Goal: Task Accomplishment & Management: Use online tool/utility

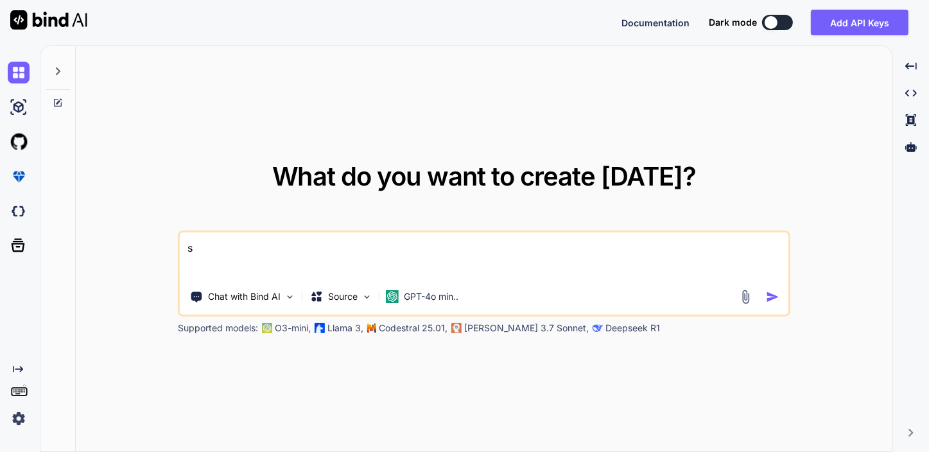
click at [69, 19] on img at bounding box center [48, 19] width 77 height 19
click at [232, 245] on textarea "s" at bounding box center [484, 257] width 609 height 48
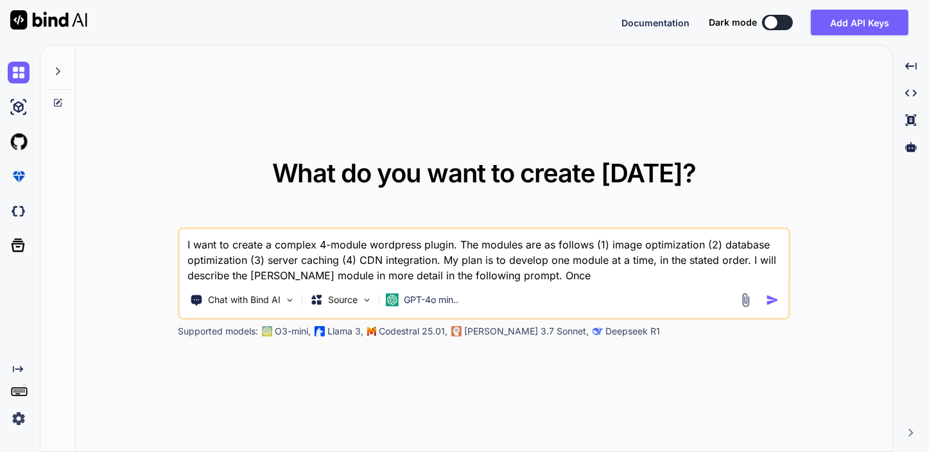
click at [749, 258] on textarea "I want to create a complex 4-module wordpress plugin. The modules are as follow…" at bounding box center [484, 256] width 609 height 54
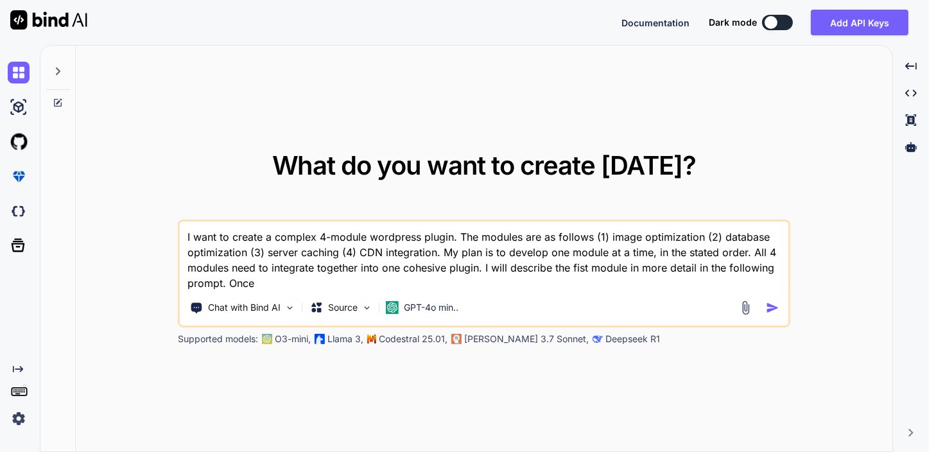
drag, startPoint x: 256, startPoint y: 281, endPoint x: 263, endPoint y: 278, distance: 8.1
click at [256, 281] on textarea "I want to create a complex 4-module wordpress plugin. The modules are as follow…" at bounding box center [484, 256] width 609 height 69
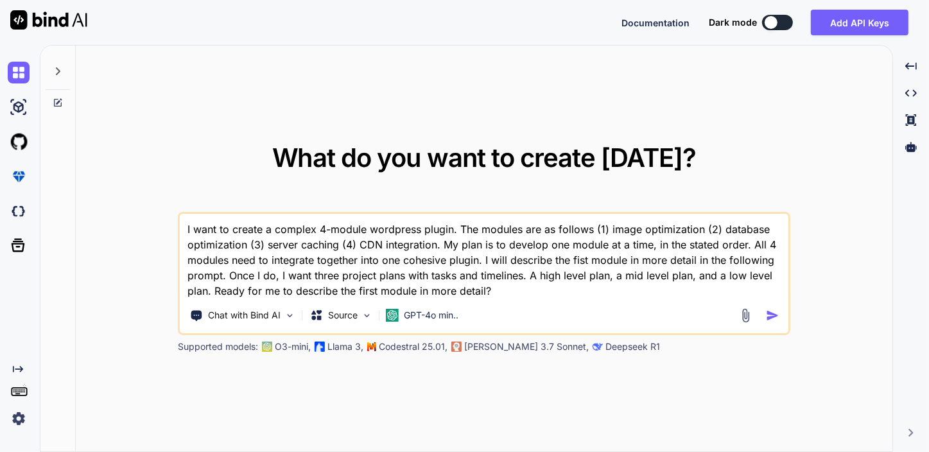
type textarea "I want to create a complex 4-module wordpress plugin. The modules are as follow…"
click at [769, 310] on img "button" at bounding box center [772, 315] width 13 height 13
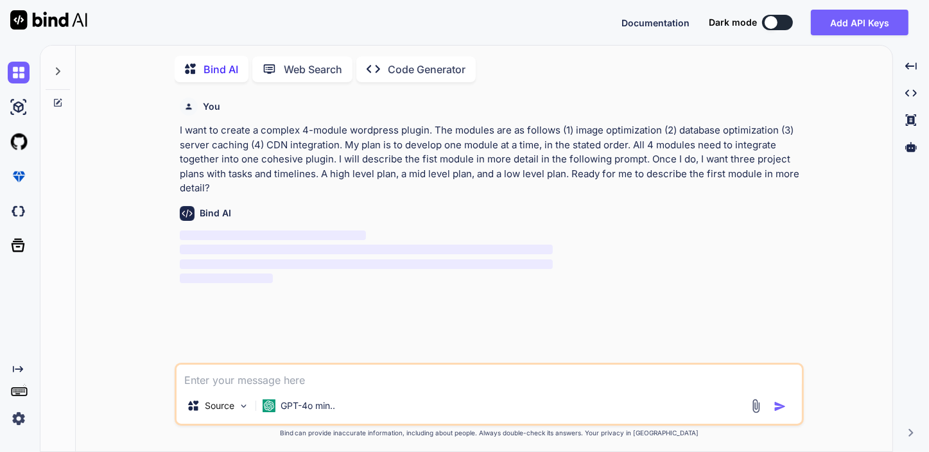
scroll to position [4, 0]
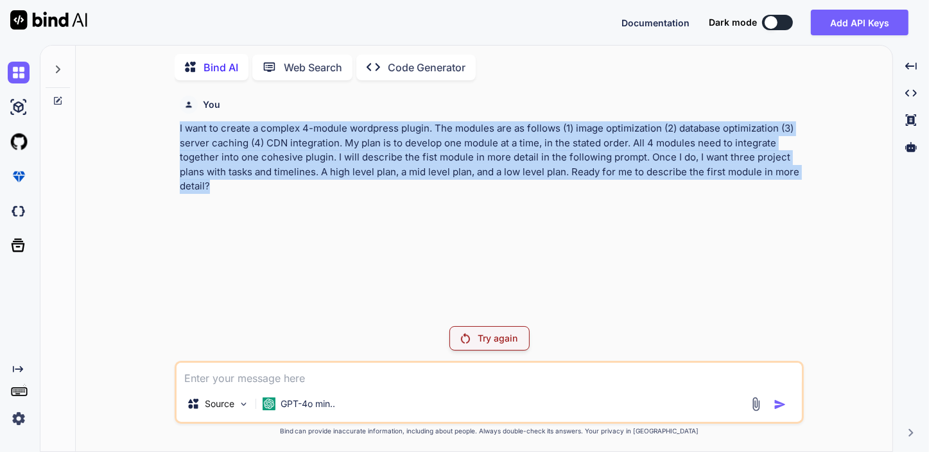
drag, startPoint x: 216, startPoint y: 180, endPoint x: 173, endPoint y: 130, distance: 66.1
click at [173, 130] on div "You I want to create a complex 4-module wordpress plugin. The modules are as fo…" at bounding box center [489, 271] width 807 height 361
copy p "I want to create a complex 4-module wordpress plugin. The modules are as follow…"
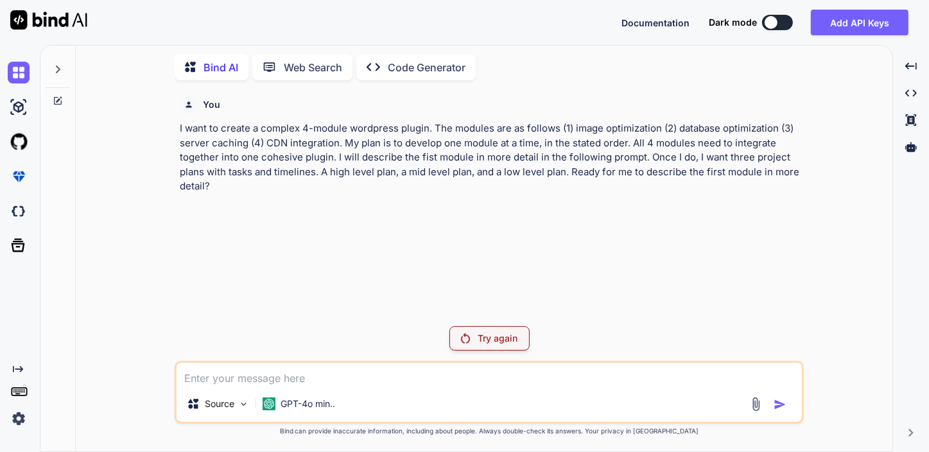
click at [304, 371] on textarea at bounding box center [490, 374] width 626 height 23
paste textarea "I want to create a complex 4-module wordpress plugin. The modules are as follow…"
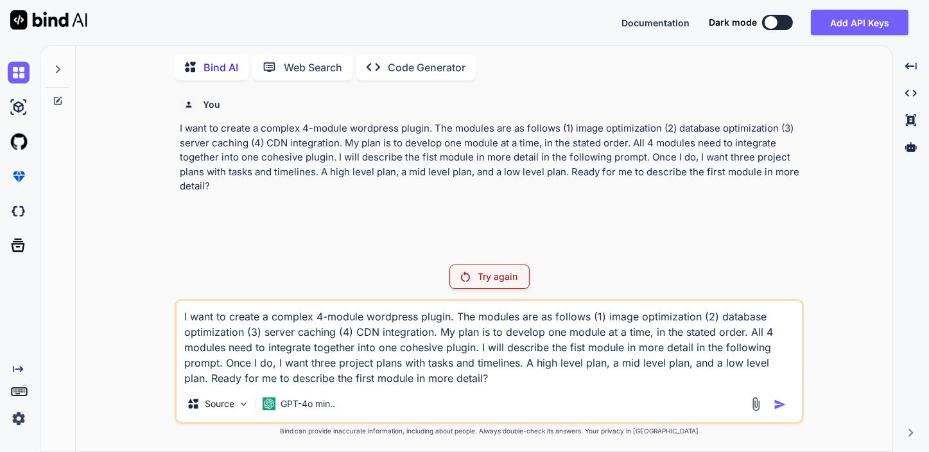
type textarea "I want to create a complex 4-module wordpress plugin. The modules are as follow…"
click at [482, 280] on p "Try again" at bounding box center [498, 276] width 40 height 13
click at [471, 384] on textarea "I want to create a complex 4-module wordpress plugin. The modules are as follow…" at bounding box center [490, 343] width 626 height 85
click at [640, 394] on div "Source GPT-4o min.." at bounding box center [490, 406] width 626 height 31
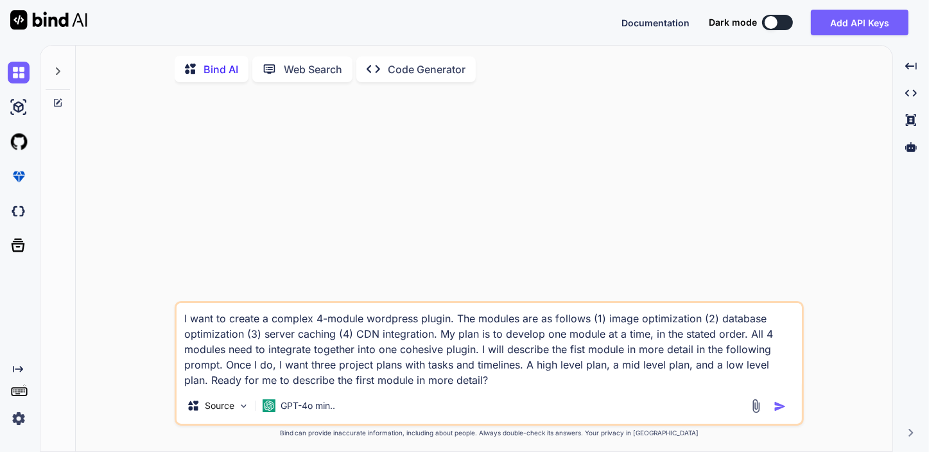
click at [775, 403] on img "button" at bounding box center [780, 406] width 13 height 13
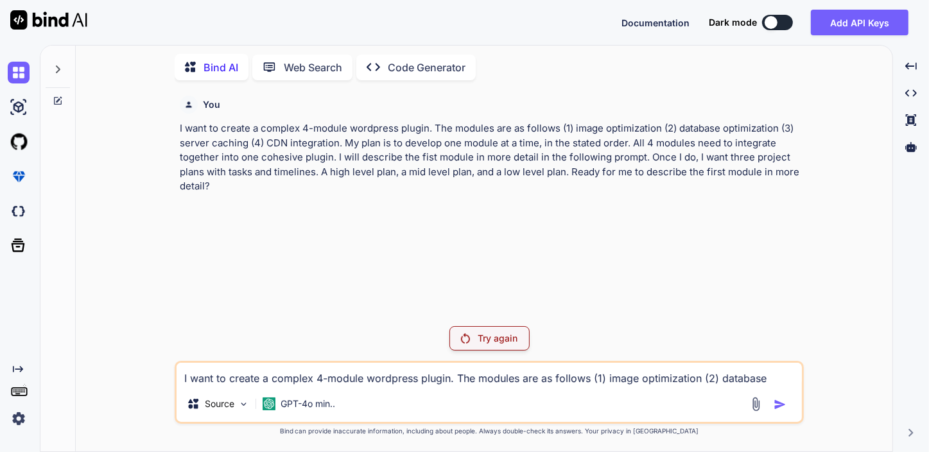
click at [780, 22] on button at bounding box center [777, 22] width 31 height 15
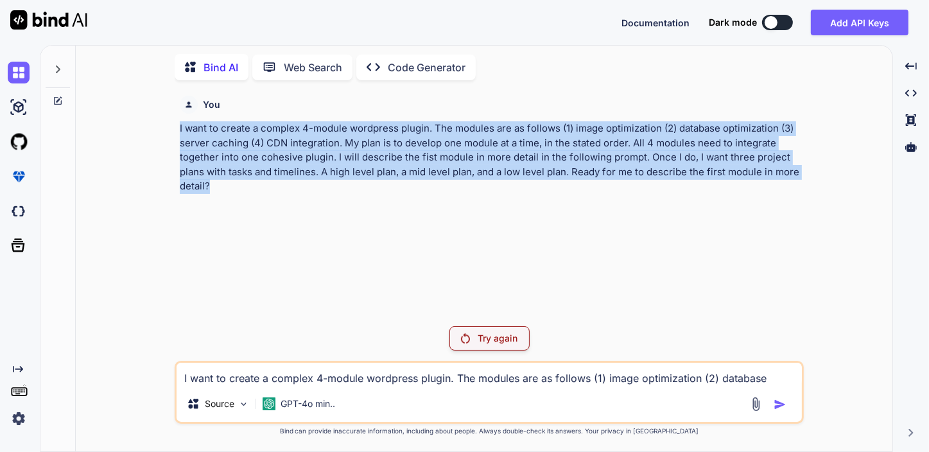
drag, startPoint x: 227, startPoint y: 186, endPoint x: 177, endPoint y: 125, distance: 78.9
click at [177, 125] on div "You I want to create a complex 4-module wordpress plugin. The modules are as fo…" at bounding box center [490, 203] width 627 height 225
copy p "I want to create a complex 4-module wordpress plugin. The modules are as follow…"
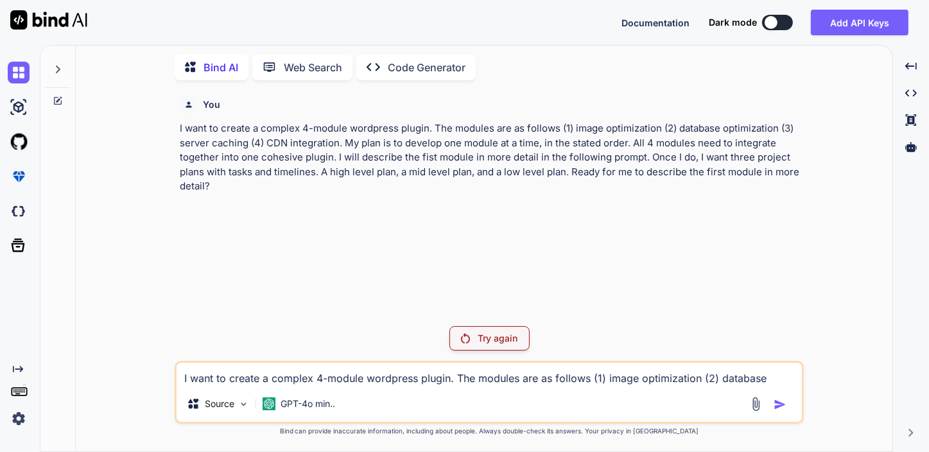
click at [492, 333] on p "Try again" at bounding box center [498, 338] width 40 height 13
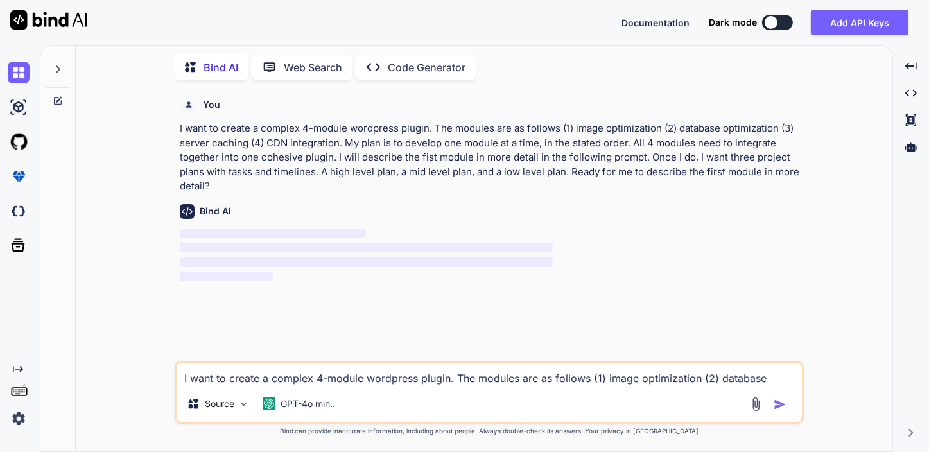
type textarea "x"
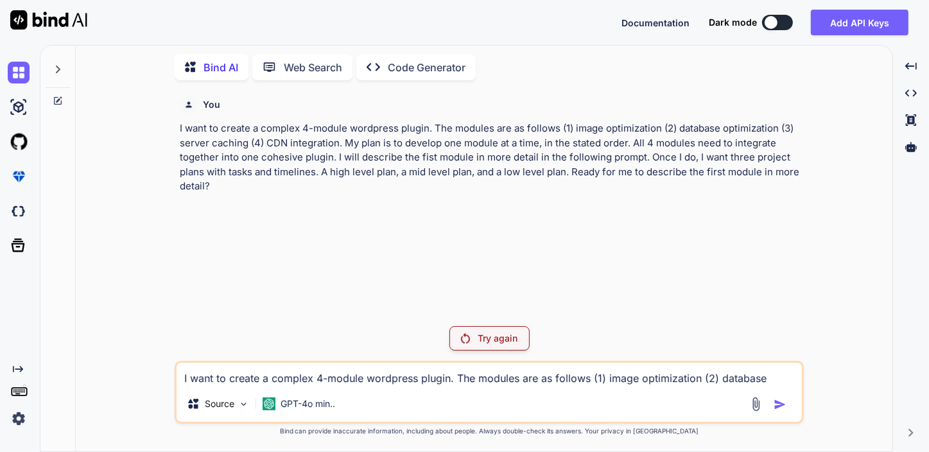
click at [287, 376] on textarea "I want to create a complex 4-module wordpress plugin. The modules are as follow…" at bounding box center [490, 374] width 626 height 23
type textarea "d"
type textarea "x"
type textarea "de"
type textarea "x"
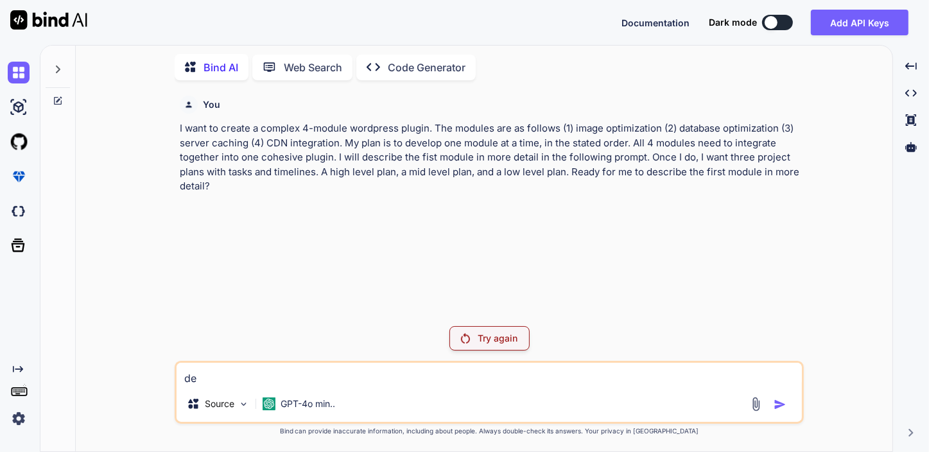
type textarea "dec"
type textarea "x"
type textarea "deci"
type textarea "x"
type textarea "decic"
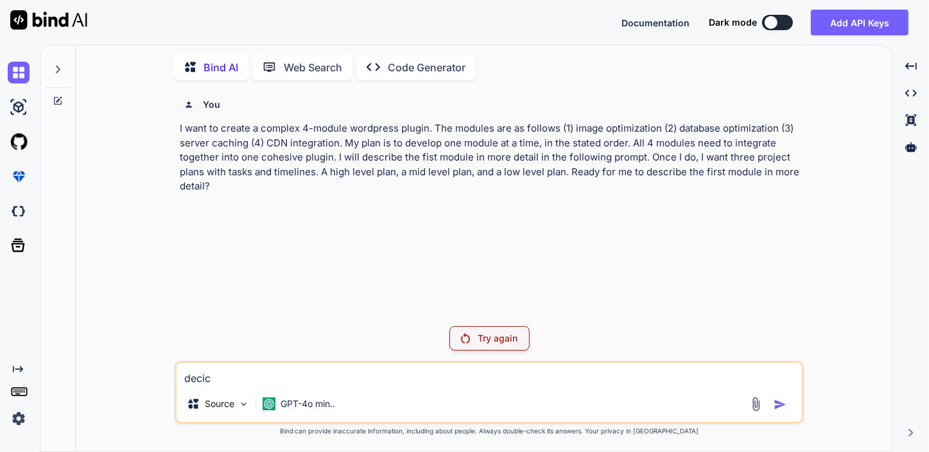
type textarea "x"
type textarea "decice"
type textarea "x"
type textarea "decic"
type textarea "x"
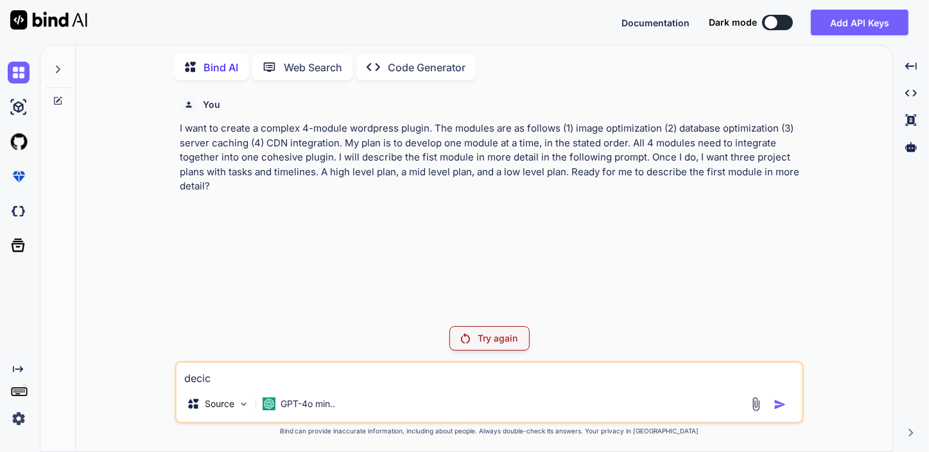
type textarea "deci"
type textarea "x"
type textarea "dec"
type textarea "x"
type textarea "de"
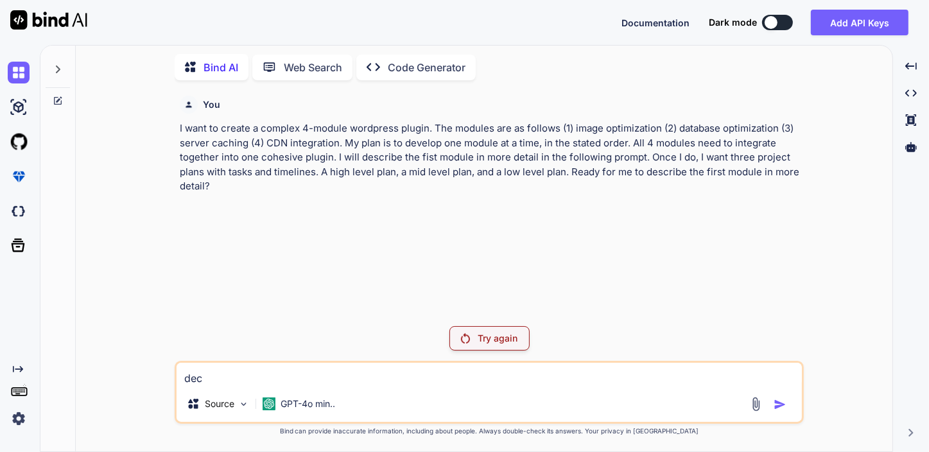
type textarea "x"
type textarea "d"
type textarea "x"
type textarea "h"
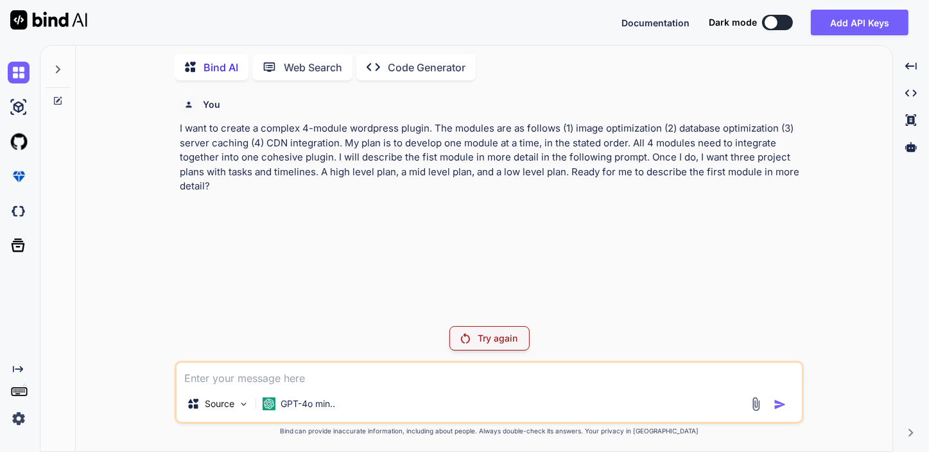
type textarea "x"
type textarea "he"
type textarea "x"
type textarea "hel"
type textarea "x"
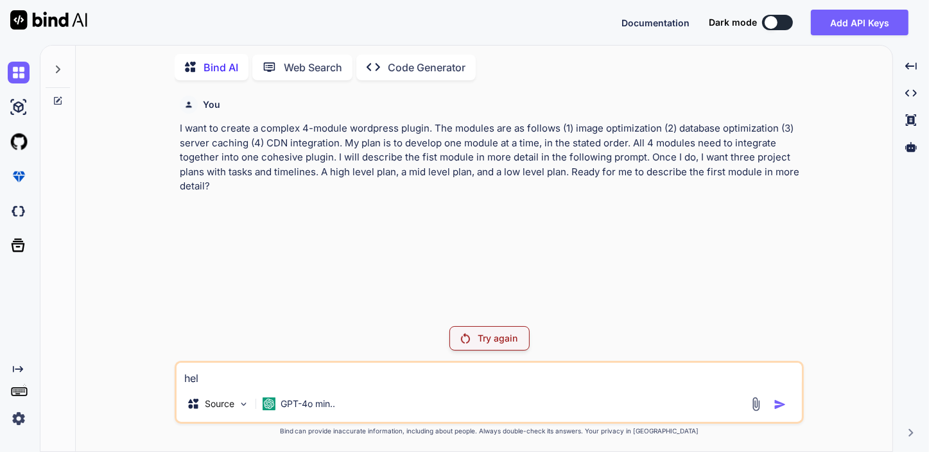
type textarea "hell"
type textarea "x"
type textarea "hello"
type textarea "x"
type textarea "hello?"
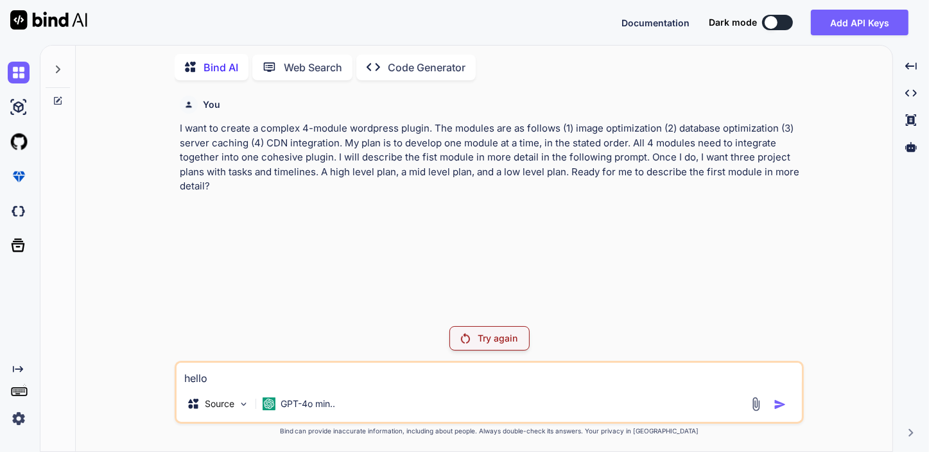
type textarea "x"
type textarea "hello?"
type textarea "x"
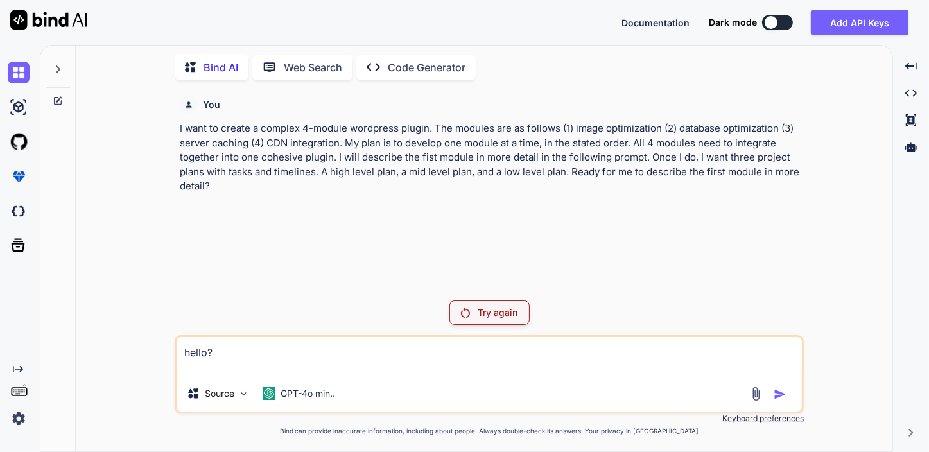
type textarea "hello?"
type textarea "x"
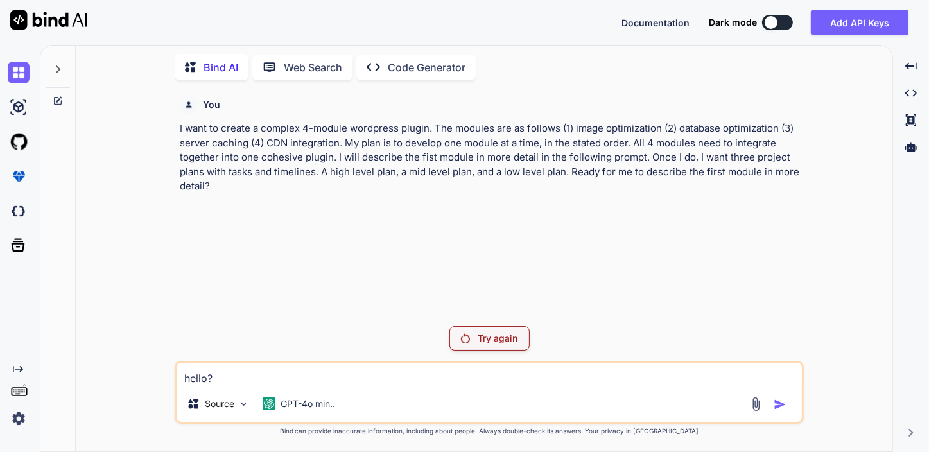
type textarea "hello?"
click at [491, 340] on p "Try again" at bounding box center [498, 338] width 40 height 13
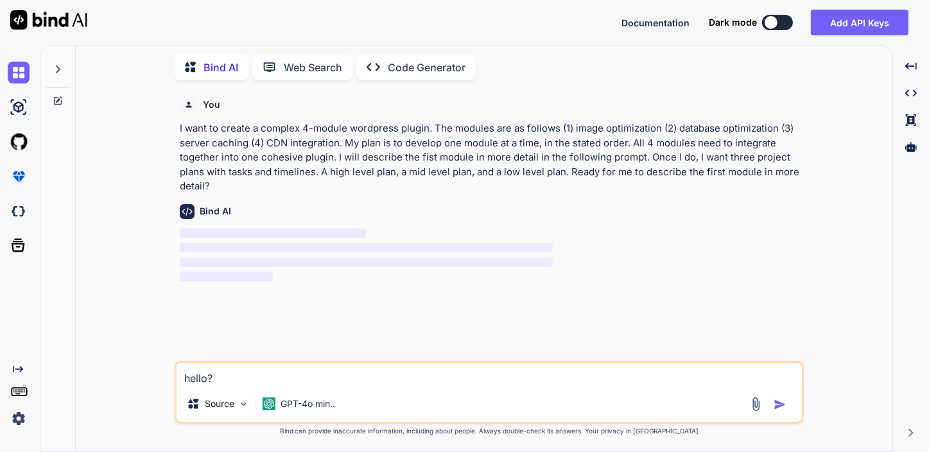
type textarea "x"
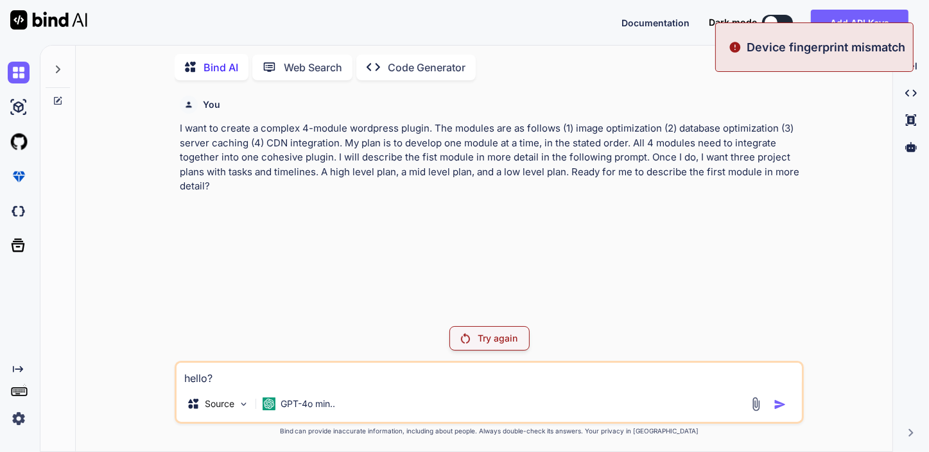
click at [597, 387] on div "hello? Source GPT-4o min.." at bounding box center [490, 392] width 630 height 63
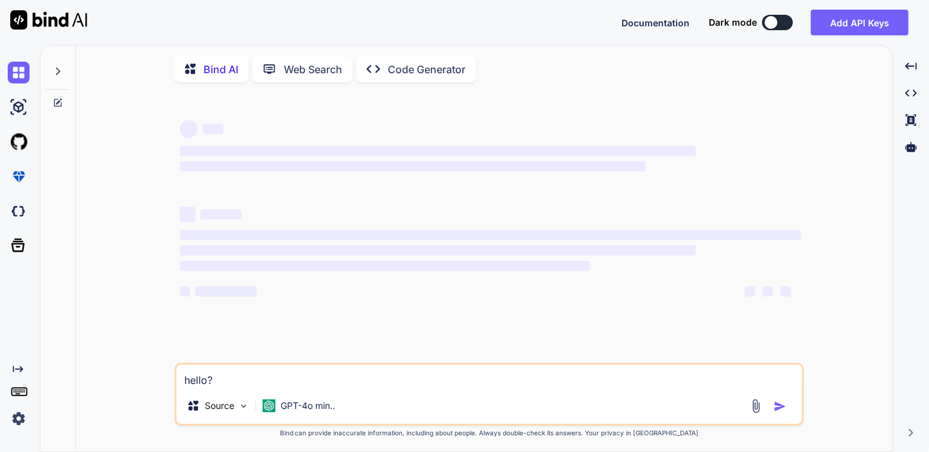
type textarea "x"
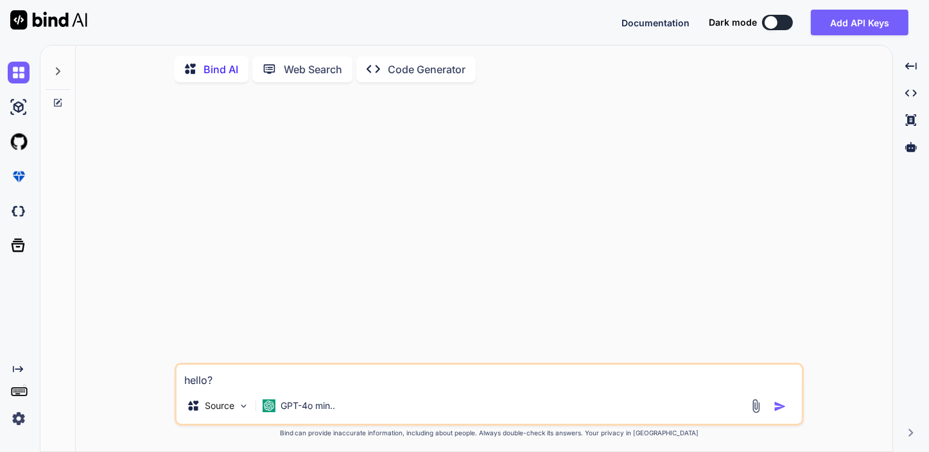
type textarea "hello"
type textarea "x"
type textarea "hell"
type textarea "x"
type textarea "hel"
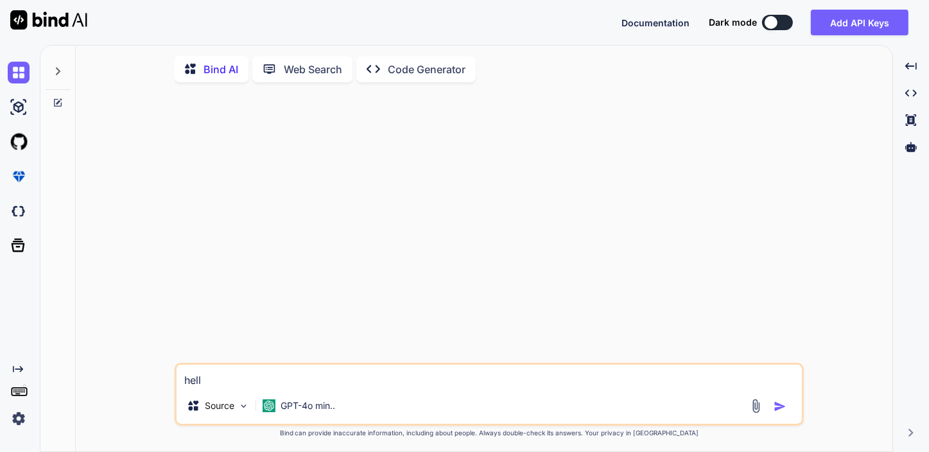
type textarea "x"
type textarea "he"
type textarea "x"
type textarea "h"
type textarea "x"
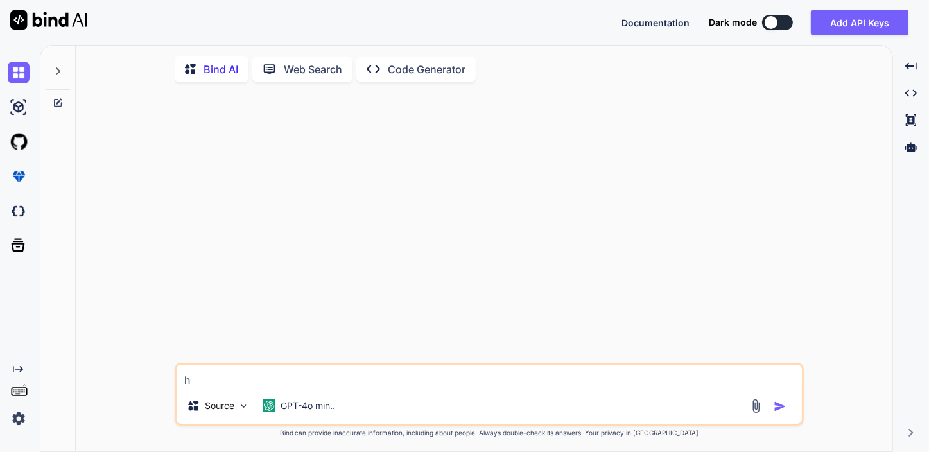
type textarea "x"
type textarea "g"
type textarea "x"
type textarea "go"
type textarea "x"
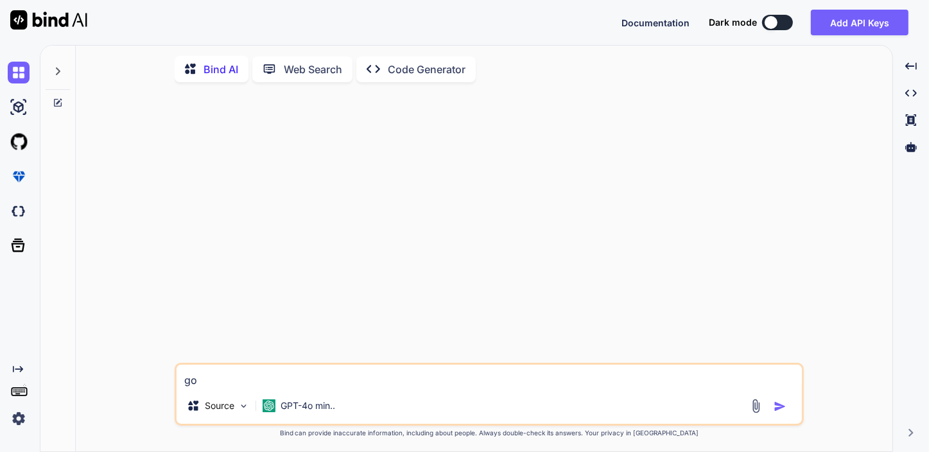
type textarea "goo"
type textarea "x"
type textarea "goof"
type textarea "x"
type textarea "goof"
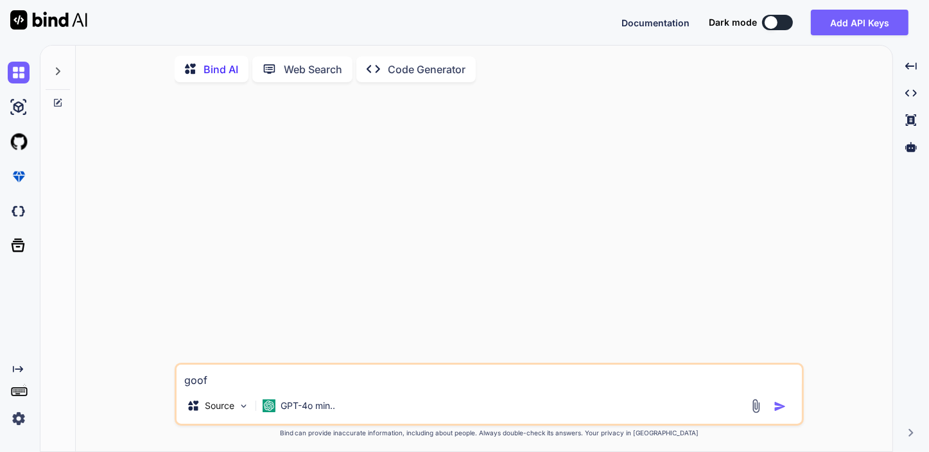
type textarea "x"
type textarea "goof a"
type textarea "x"
type textarea "goof af"
type textarea "x"
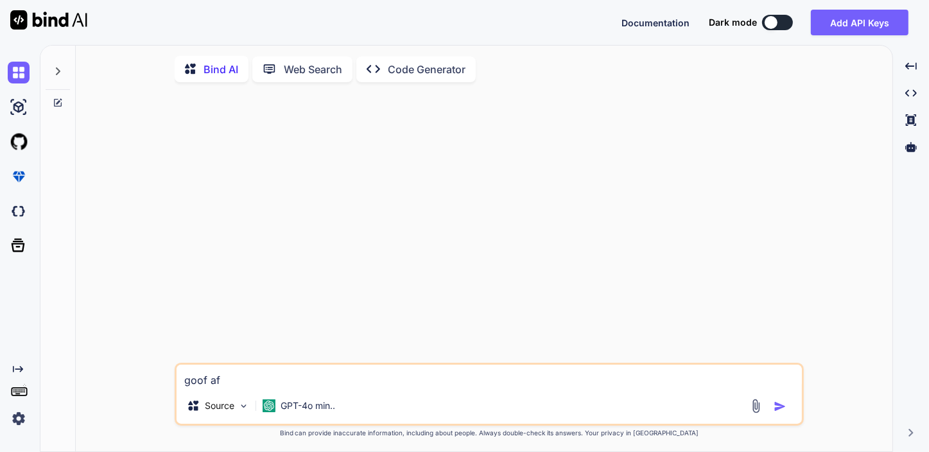
type textarea "goof aft"
type textarea "x"
type textarea "goof afte"
type textarea "x"
type textarea "goof after"
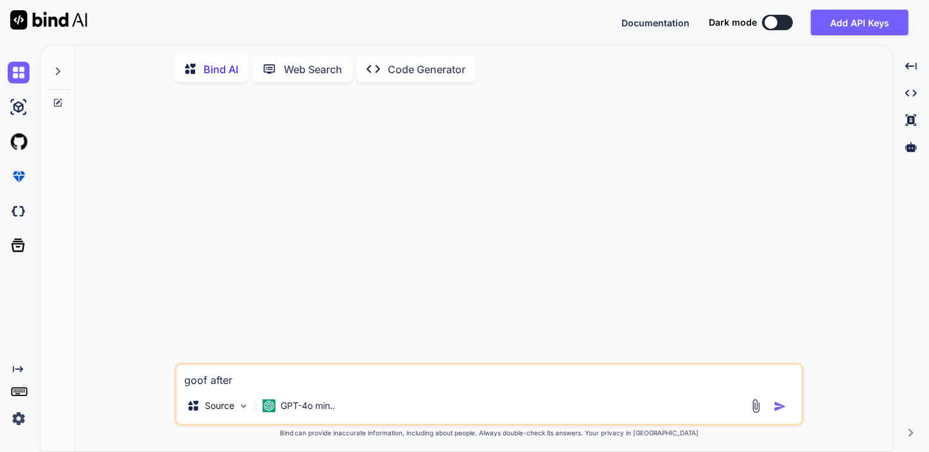
type textarea "x"
type textarea "goof aftern"
type textarea "x"
type textarea "goof afterno"
type textarea "x"
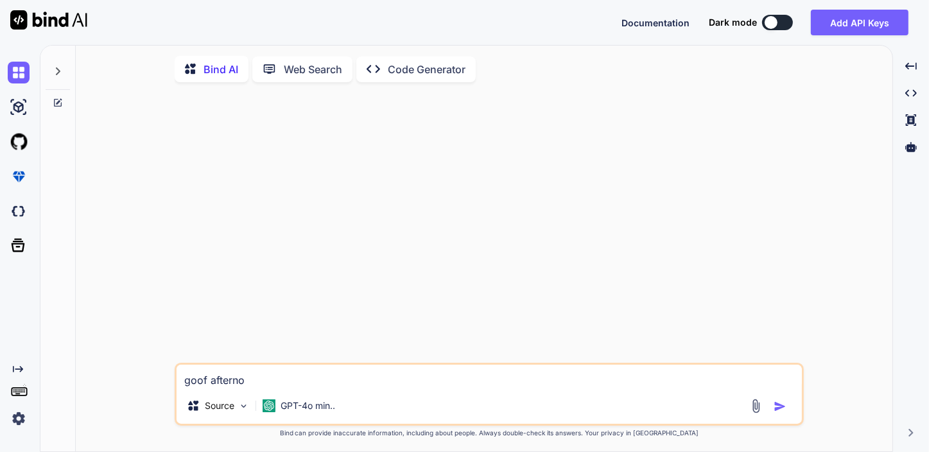
type textarea "goof afternoo"
type textarea "x"
type textarea "goof afternoon"
type textarea "x"
type textarea "goof afternoo"
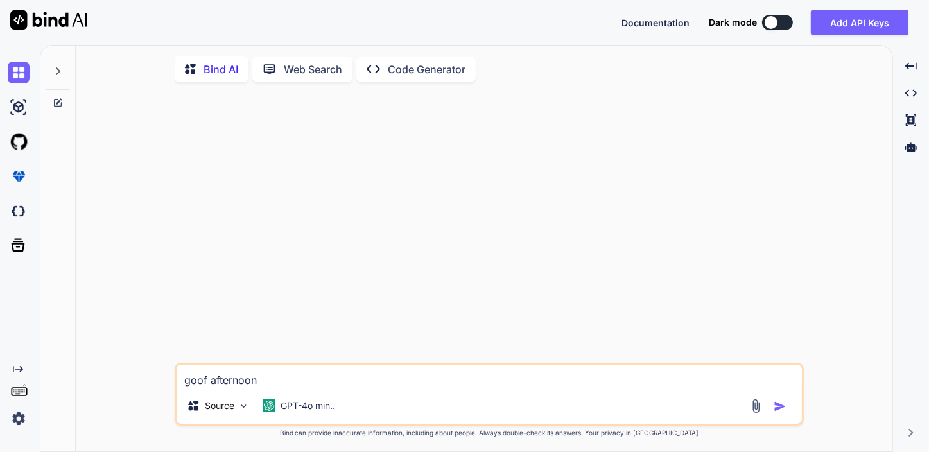
type textarea "x"
type textarea "goof afterno"
type textarea "x"
type textarea "goof aftern"
type textarea "x"
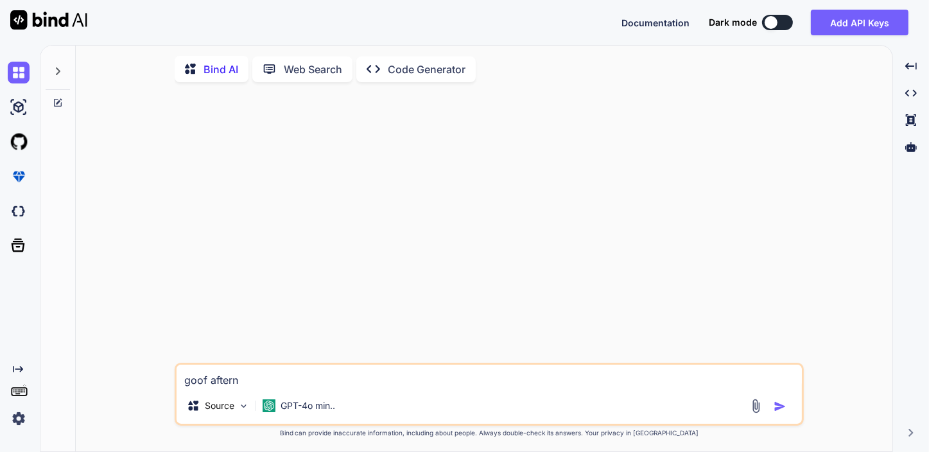
type textarea "goof after"
type textarea "x"
type textarea "goof afte"
type textarea "x"
type textarea "goof aft"
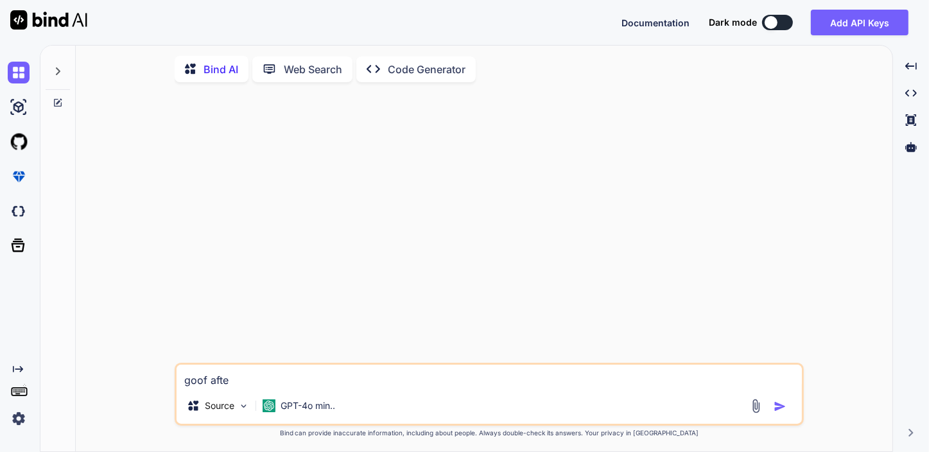
type textarea "x"
type textarea "goof af"
type textarea "x"
type textarea "goof a"
type textarea "x"
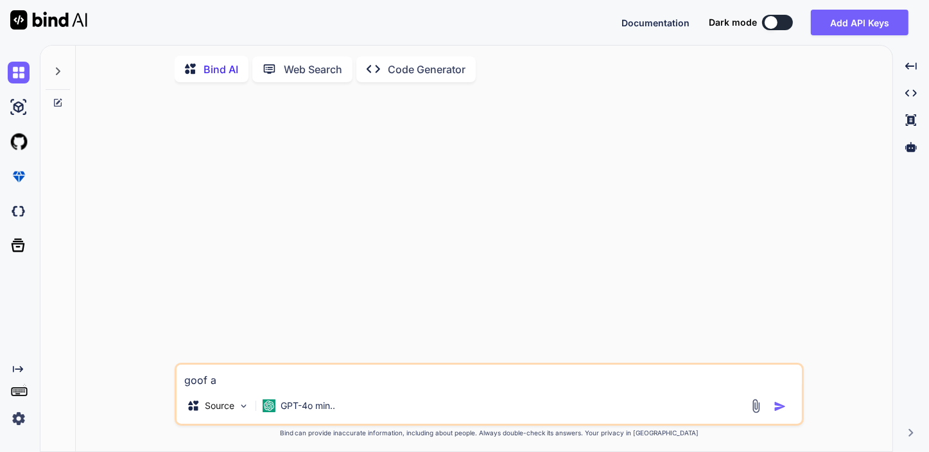
type textarea "goof"
type textarea "x"
type textarea "goof"
type textarea "x"
type textarea "goo"
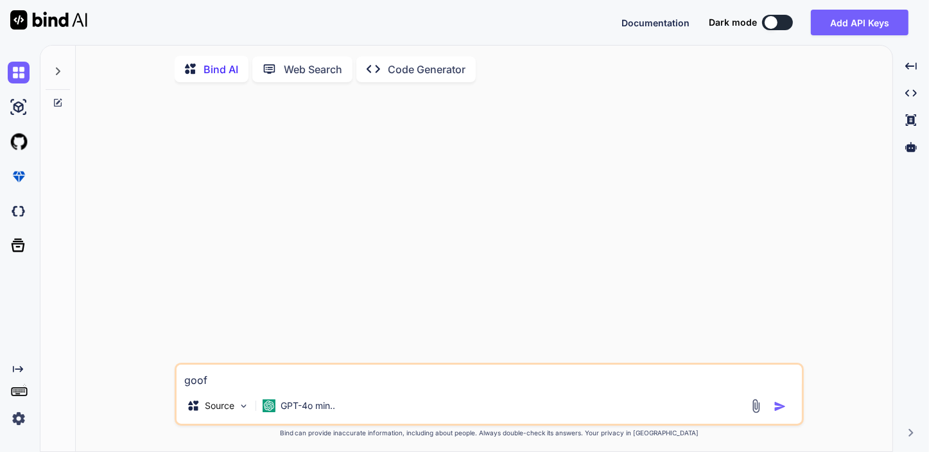
type textarea "x"
type textarea "good"
type textarea "x"
type textarea "good"
type textarea "x"
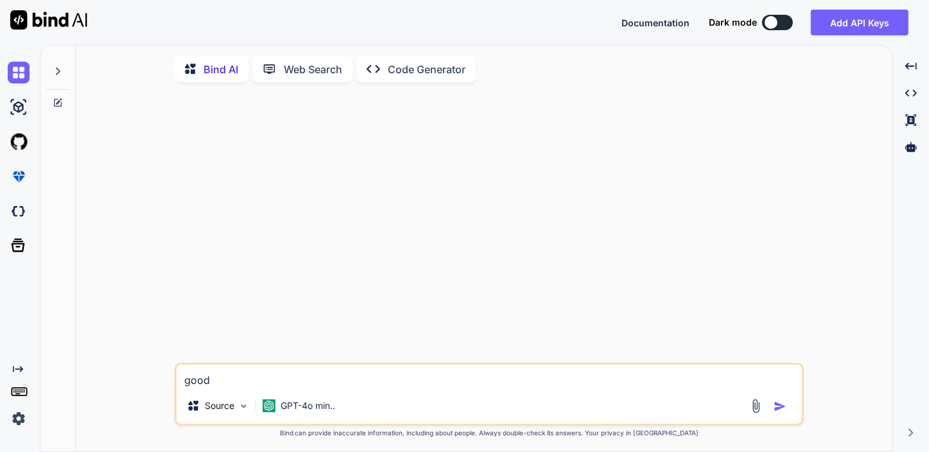
type textarea "good a"
type textarea "x"
type textarea "good af"
type textarea "x"
type textarea "good aft"
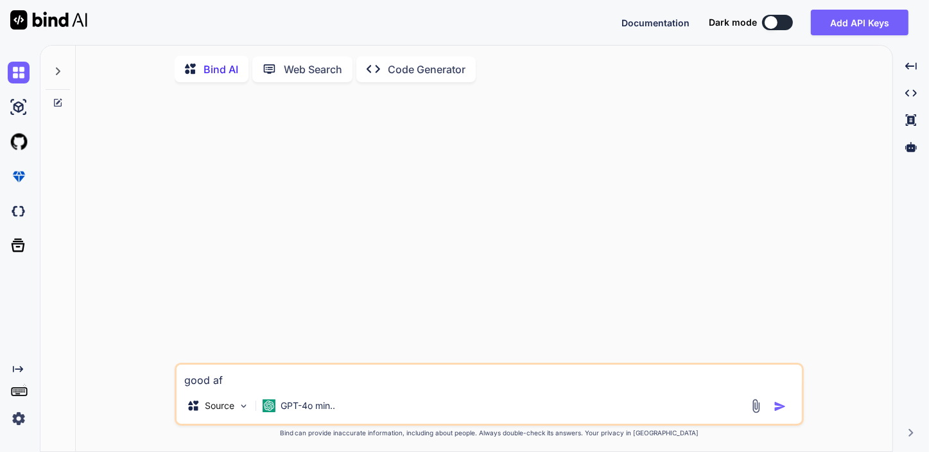
type textarea "x"
type textarea "good afte"
type textarea "x"
type textarea "good after"
type textarea "x"
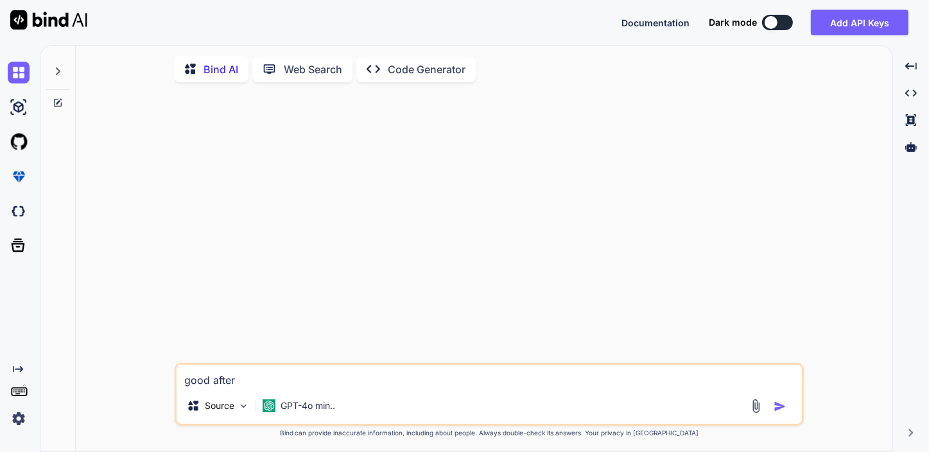
type textarea "good aftern"
type textarea "x"
type textarea "good afterno"
type textarea "x"
type textarea "good afternoo"
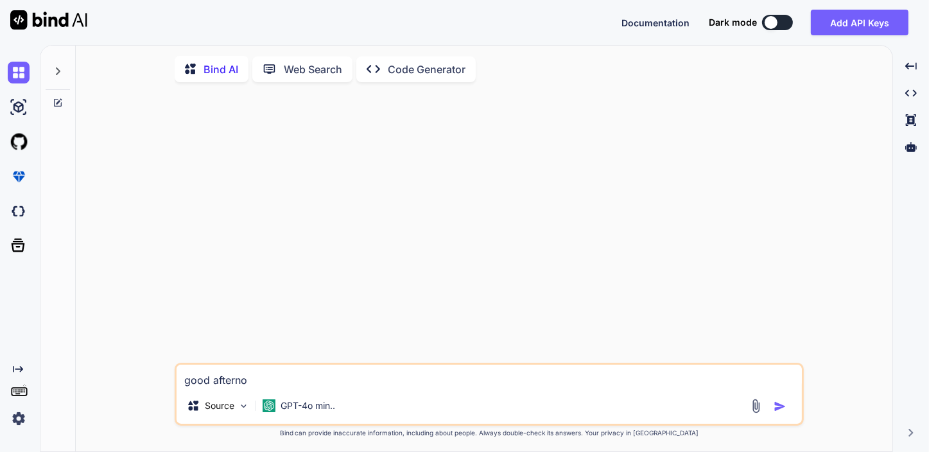
type textarea "x"
type textarea "good afternoon"
type textarea "x"
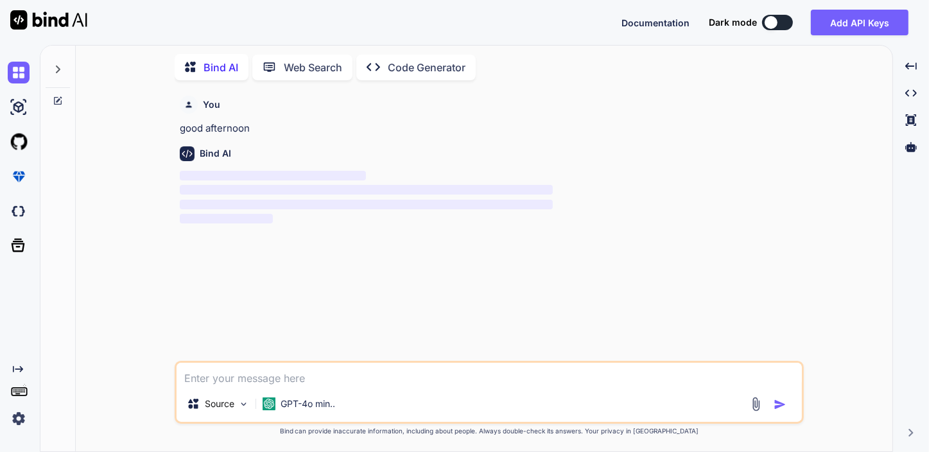
type textarea "x"
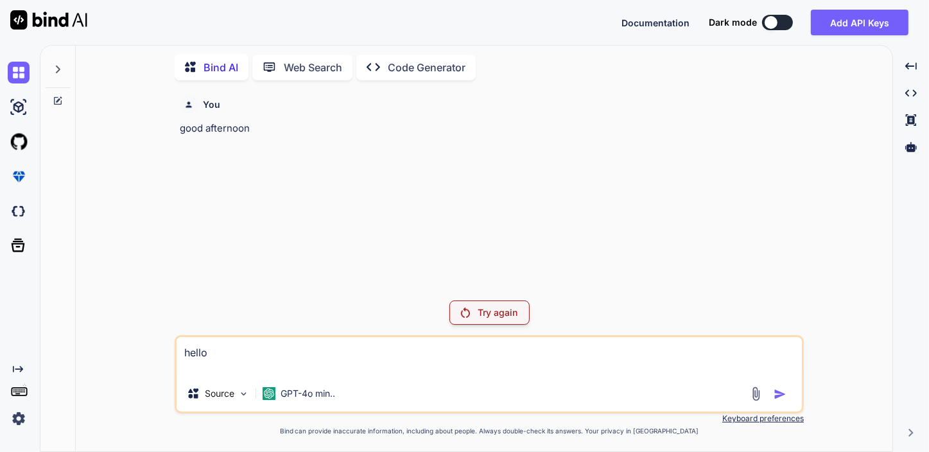
type textarea "hello"
click at [315, 60] on p "Web Search" at bounding box center [313, 67] width 58 height 15
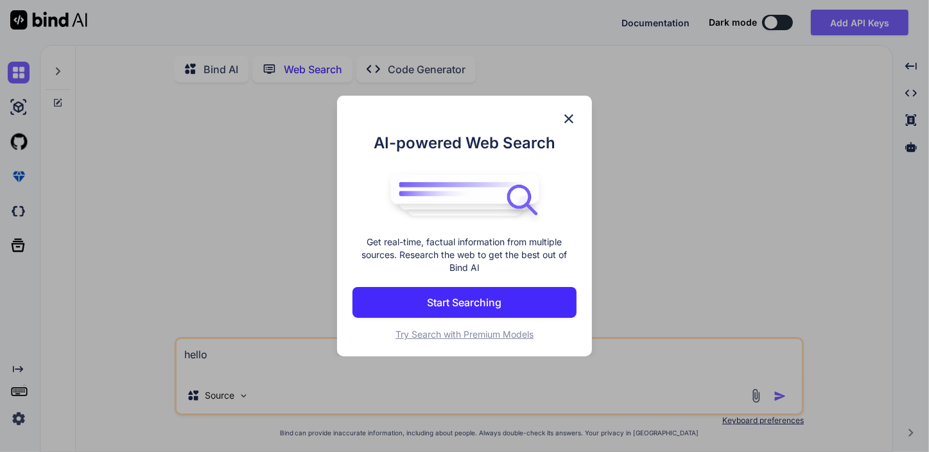
scroll to position [4, 0]
click at [571, 114] on img at bounding box center [568, 118] width 15 height 15
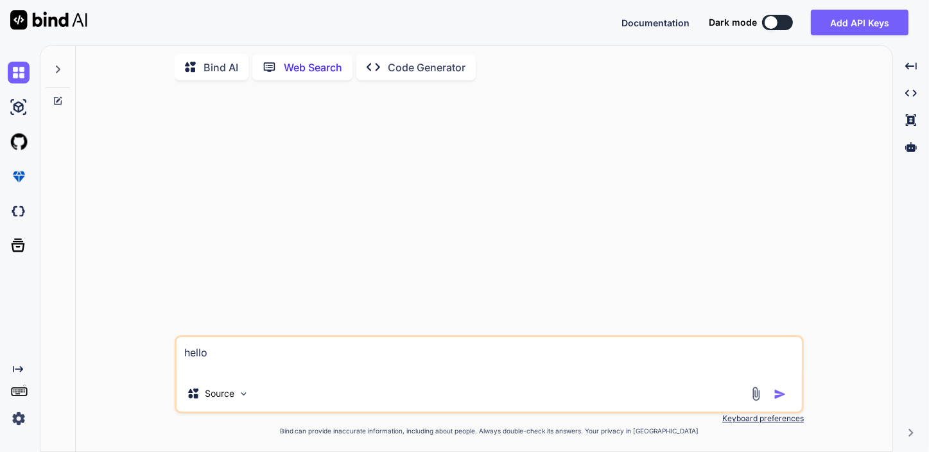
click at [424, 65] on p "Code Generator" at bounding box center [427, 67] width 78 height 15
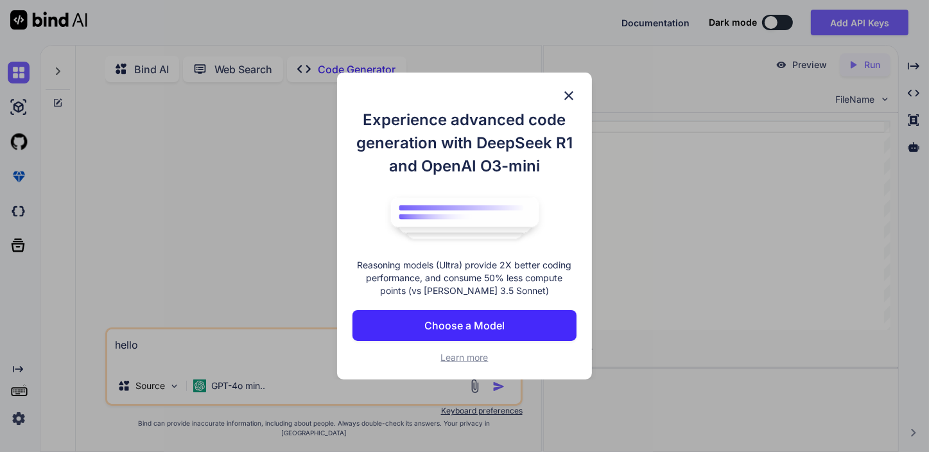
click at [459, 318] on p "Choose a Model" at bounding box center [465, 325] width 80 height 15
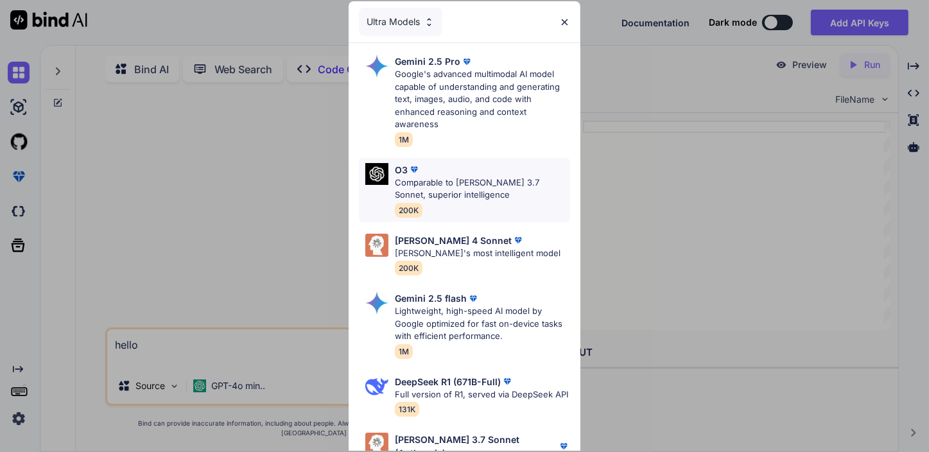
click at [458, 183] on p "Comparable to Claude 3.7 Sonnet, superior intelligence" at bounding box center [483, 189] width 176 height 25
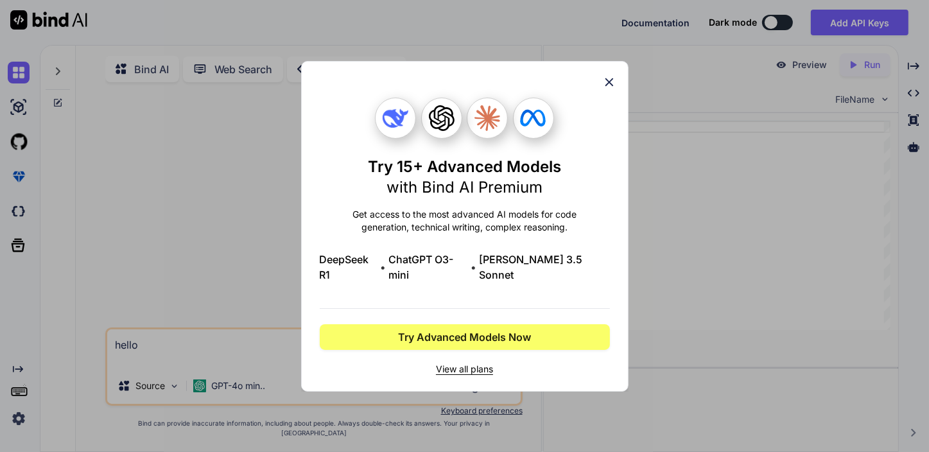
click at [479, 363] on span "View all plans" at bounding box center [465, 369] width 290 height 13
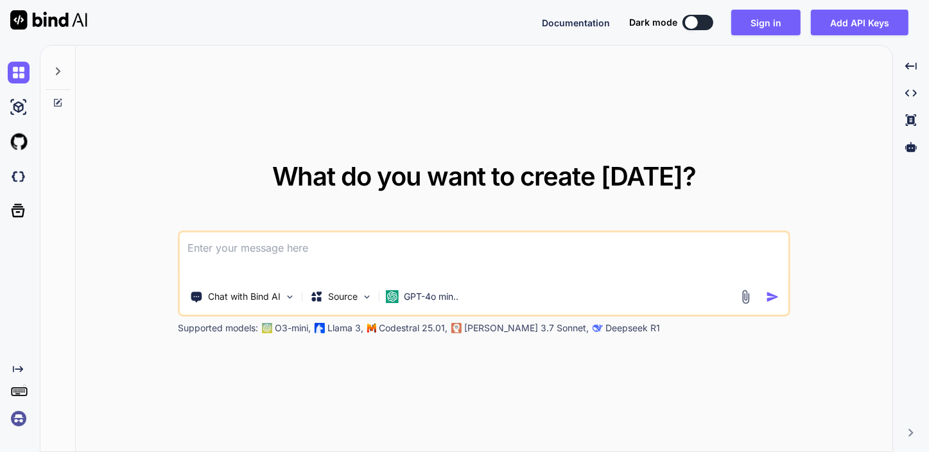
click at [309, 245] on textarea at bounding box center [484, 257] width 609 height 48
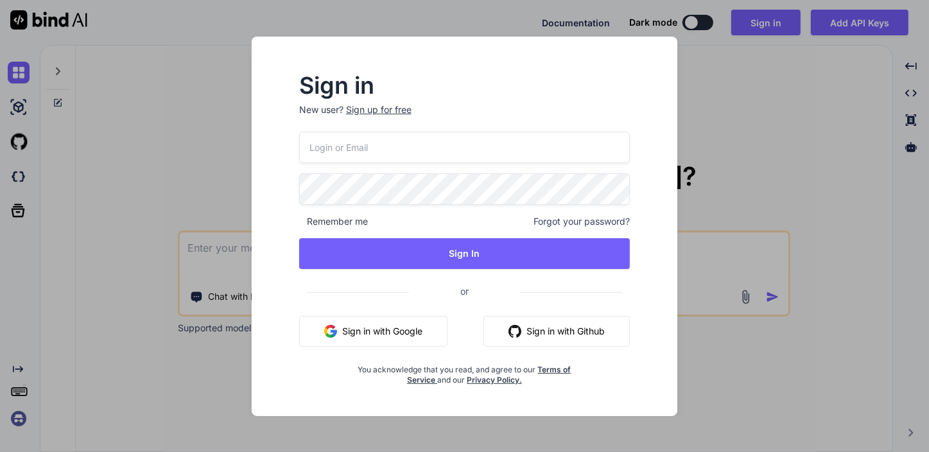
click at [398, 152] on input "email" at bounding box center [464, 147] width 331 height 31
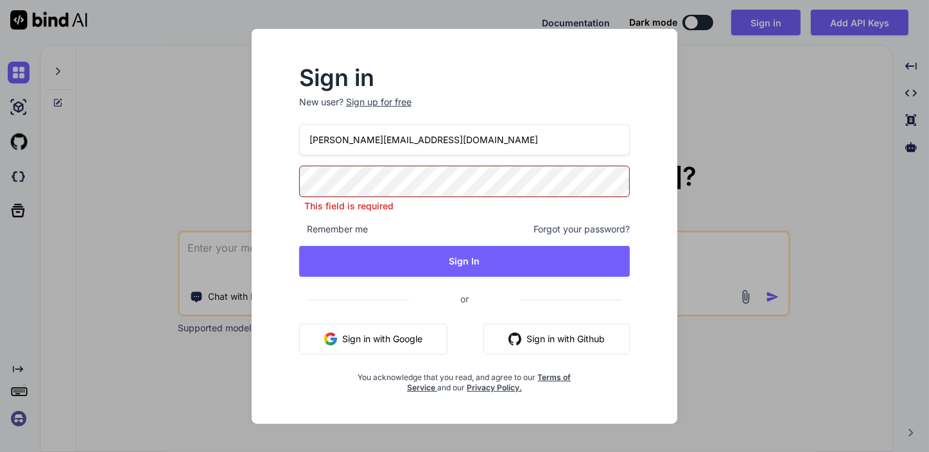
click at [430, 154] on input "[PERSON_NAME][EMAIL_ADDRESS][DOMAIN_NAME]" at bounding box center [464, 139] width 331 height 31
type input "r"
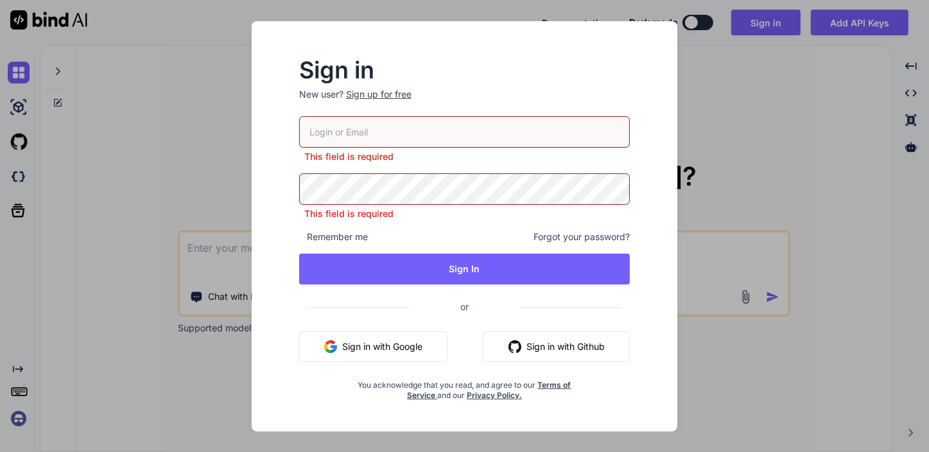
paste input "I want to create a complex 4-module wordpress plugin. The modules are as follow…"
type input "I want to create a complex 4-module wordpress plugin. The modules are as follow…"
paste input "[PERSON_NAME][EMAIL_ADDRESS][DOMAIN_NAME]"
type input "[PERSON_NAME][EMAIL_ADDRESS][DOMAIN_NAME]"
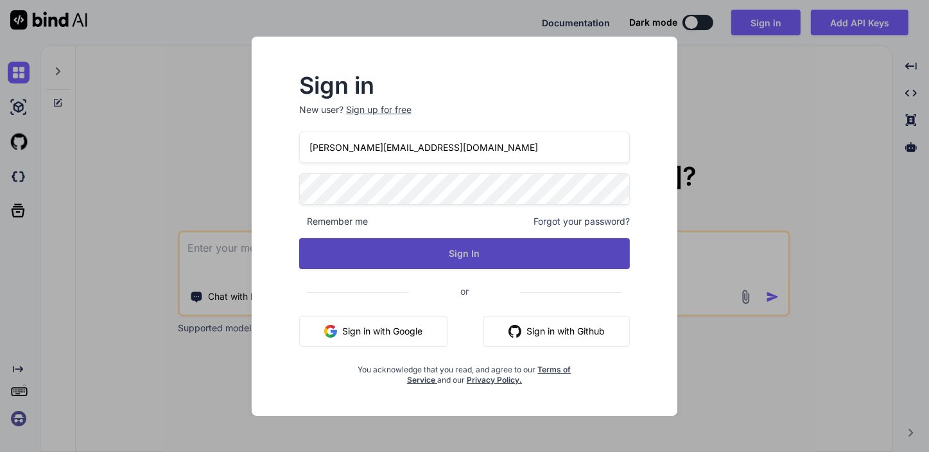
click at [469, 260] on button "Sign In" at bounding box center [464, 253] width 331 height 31
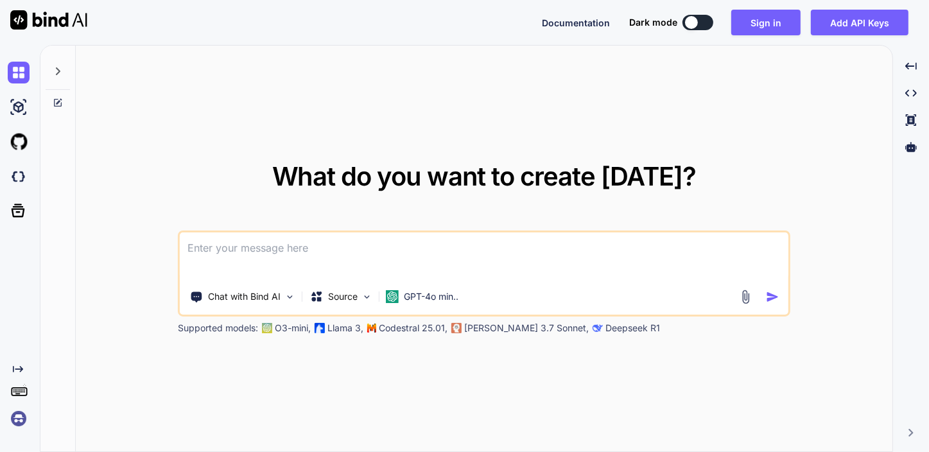
click at [362, 247] on textarea at bounding box center [484, 257] width 609 height 48
paste textarea
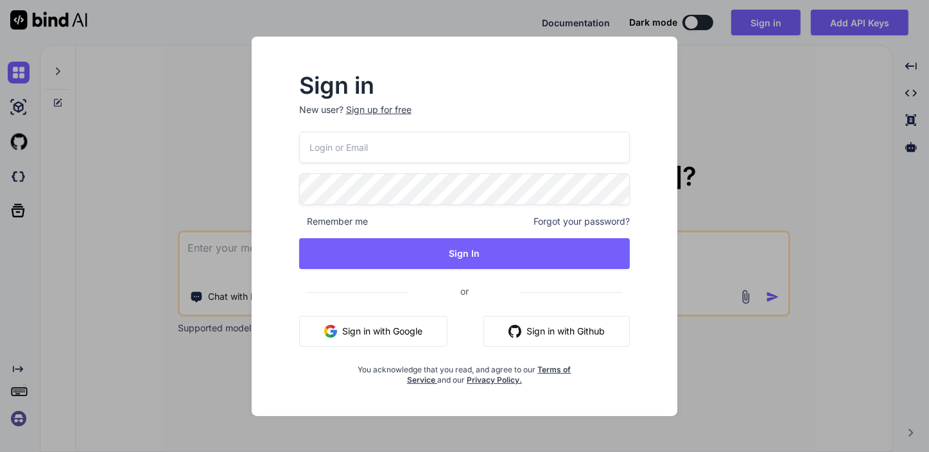
click at [371, 151] on input "email" at bounding box center [464, 147] width 331 height 31
type input "[PERSON_NAME][EMAIL_ADDRESS][DOMAIN_NAME]"
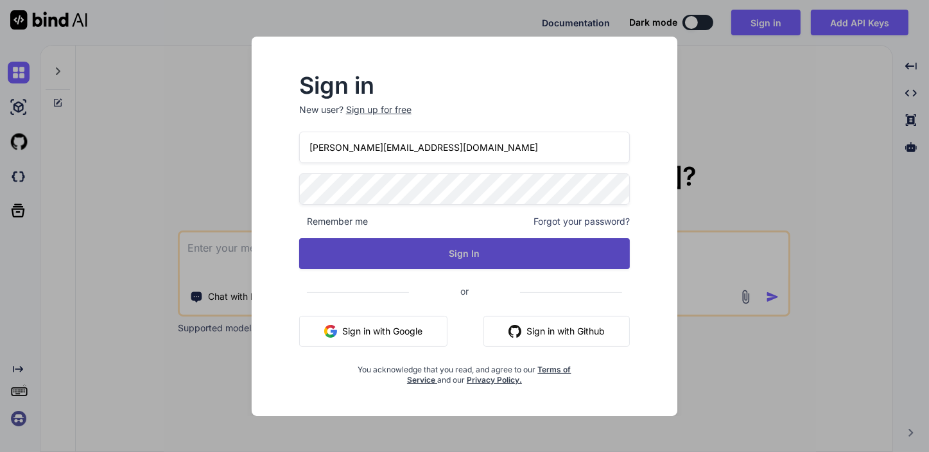
click at [425, 252] on button "Sign In" at bounding box center [464, 253] width 331 height 31
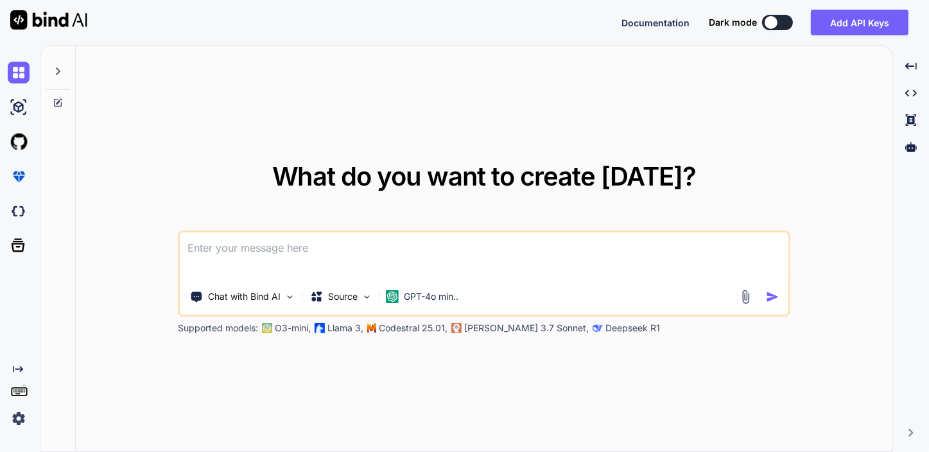
click at [324, 250] on textarea at bounding box center [484, 257] width 609 height 48
paste textarea "Tx*$x$P68msTFL"
drag, startPoint x: 285, startPoint y: 245, endPoint x: 171, endPoint y: 257, distance: 114.3
click at [171, 257] on div "What do you want to create [DATE]? Tx*$x$P68msTFL Chat with Bind AI Source GPT-…" at bounding box center [484, 249] width 817 height 407
paste textarea "I want to create a complex 4-module wordpress plugin. The modules are as follow…"
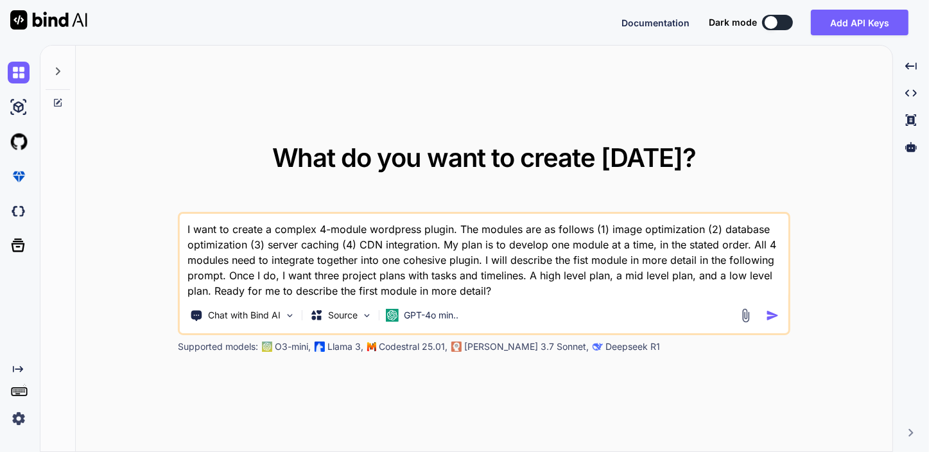
type textarea "I want to create a complex 4-module wordpress plugin. The modules are as follow…"
click at [773, 315] on img "button" at bounding box center [772, 315] width 13 height 13
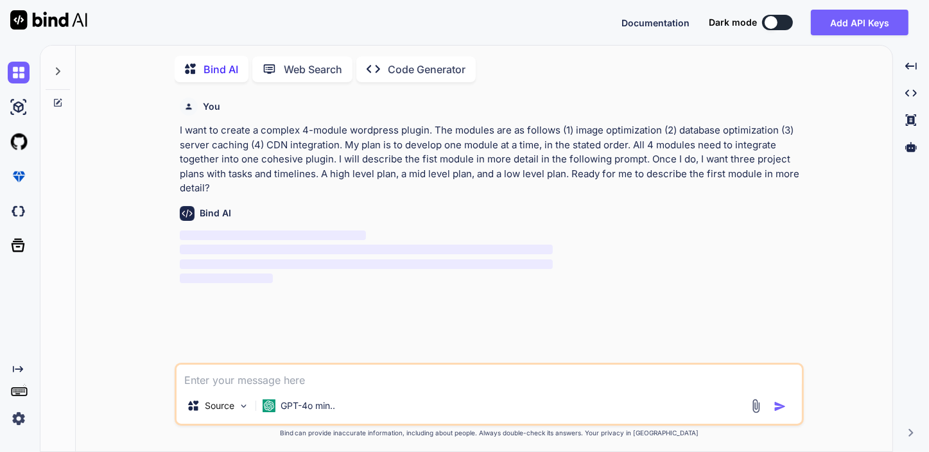
scroll to position [4, 0]
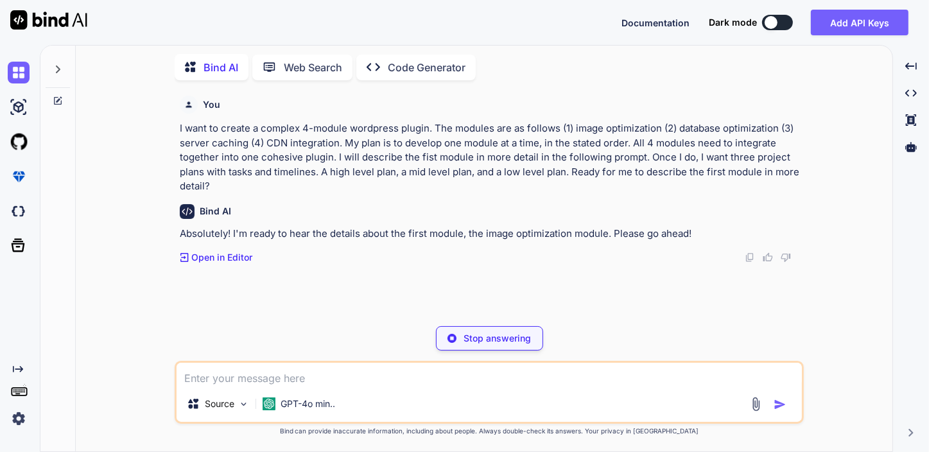
click at [289, 375] on textarea at bounding box center [490, 374] width 626 height 23
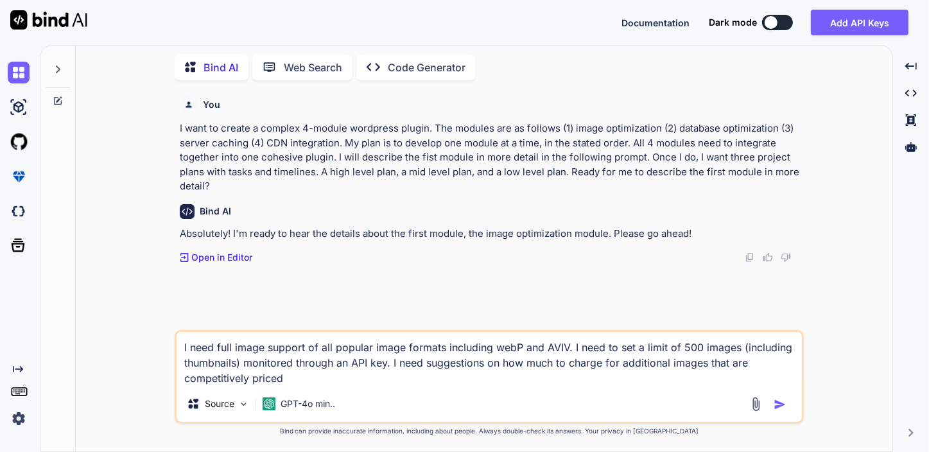
click at [308, 381] on textarea "I need full image support of all popular image formats including webP and AVIV.…" at bounding box center [490, 359] width 626 height 54
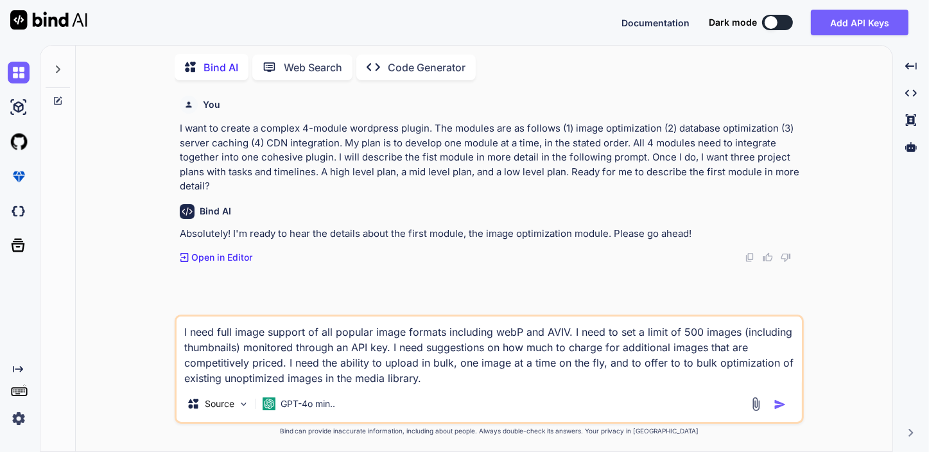
click at [425, 382] on textarea "I need full image support of all popular image formats including webP and AVIV.…" at bounding box center [490, 351] width 626 height 69
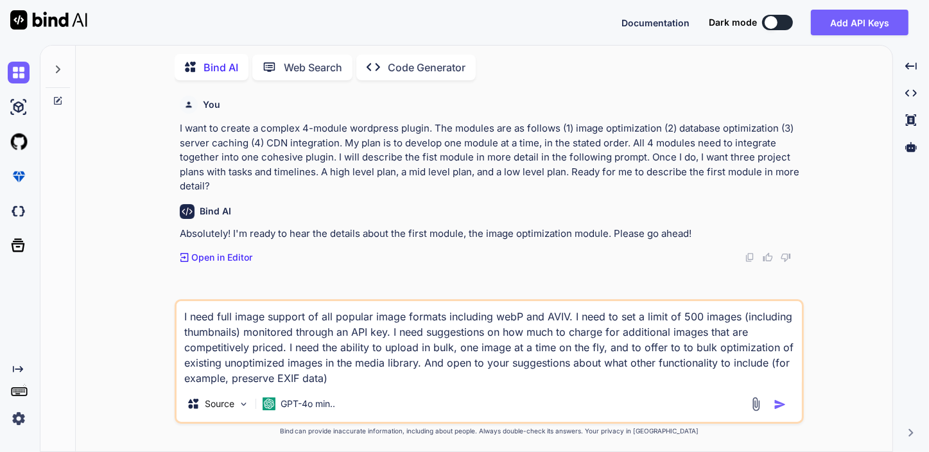
click at [266, 319] on textarea "I need full image support of all popular image formats including webP and AVIV.…" at bounding box center [490, 343] width 626 height 85
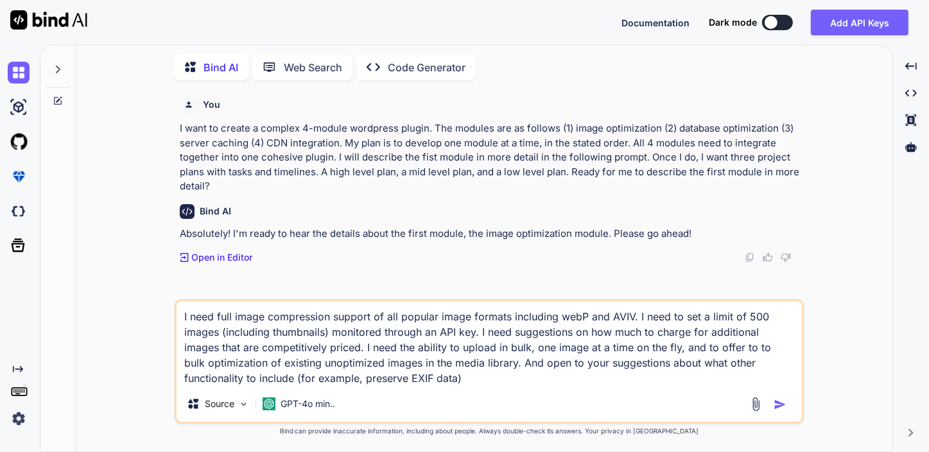
click at [401, 373] on textarea "I need full image compression support of all popular image formats including we…" at bounding box center [490, 343] width 626 height 85
click at [741, 378] on textarea "I need full image compression support of all popular image formats including we…" at bounding box center [490, 343] width 626 height 85
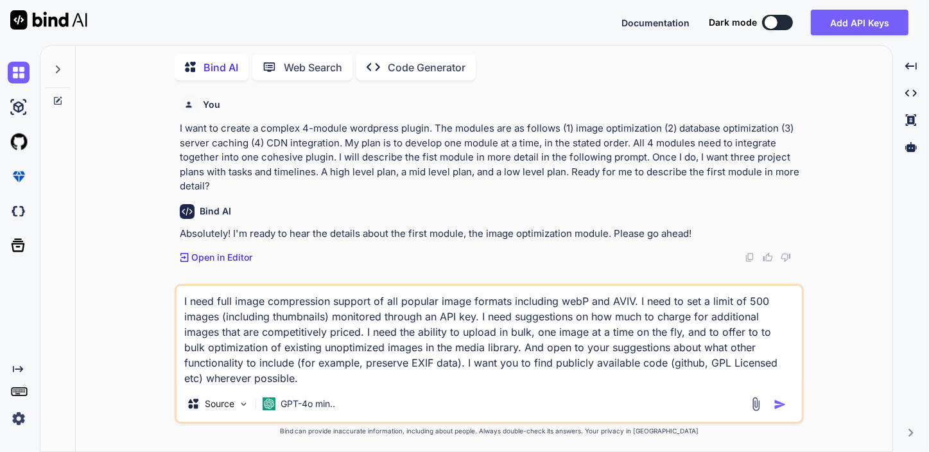
drag, startPoint x: 498, startPoint y: 348, endPoint x: 395, endPoint y: 365, distance: 104.2
click at [395, 365] on textarea "I need full image compression support of all popular image formats including we…" at bounding box center [490, 336] width 626 height 100
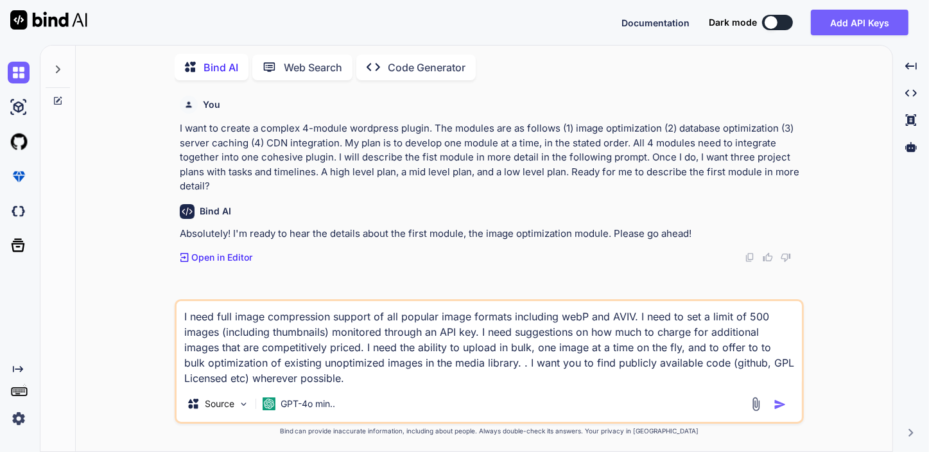
click at [406, 382] on textarea "I need full image compression support of all popular image formats including we…" at bounding box center [490, 343] width 626 height 85
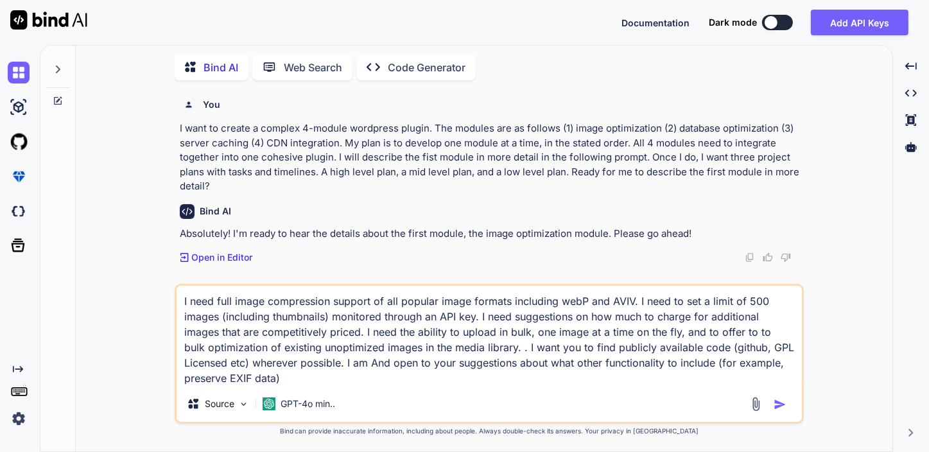
click at [394, 365] on textarea "I need full image compression support of all popular image formats including we…" at bounding box center [490, 336] width 626 height 100
click at [534, 334] on textarea "I need full image compression support of all popular image formats including we…" at bounding box center [490, 336] width 626 height 100
click at [267, 345] on textarea "I need full image compression support of all popular image formats including we…" at bounding box center [490, 336] width 626 height 100
click at [501, 346] on textarea "I need full image compression support of all popular image formats including we…" at bounding box center [490, 336] width 626 height 100
click at [358, 376] on textarea "I need full image compression support of all popular image formats including we…" at bounding box center [490, 336] width 626 height 100
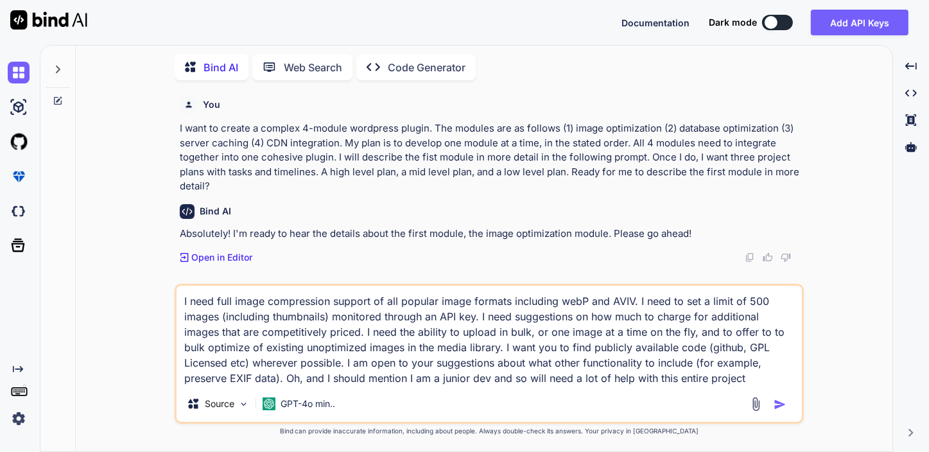
type textarea "I need full image compression support of all popular image formats including we…"
click at [780, 401] on img "button" at bounding box center [780, 404] width 13 height 13
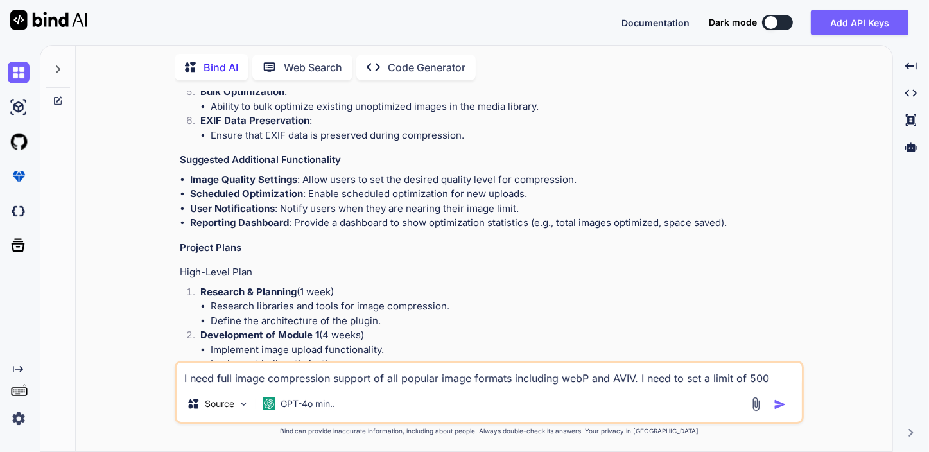
scroll to position [624, 0]
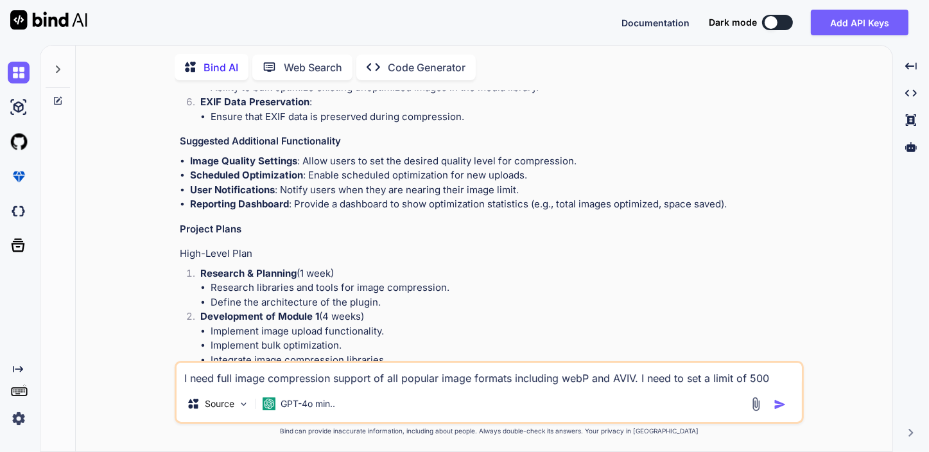
click at [261, 373] on textarea "I need full image compression support of all popular image formats including we…" at bounding box center [490, 374] width 626 height 23
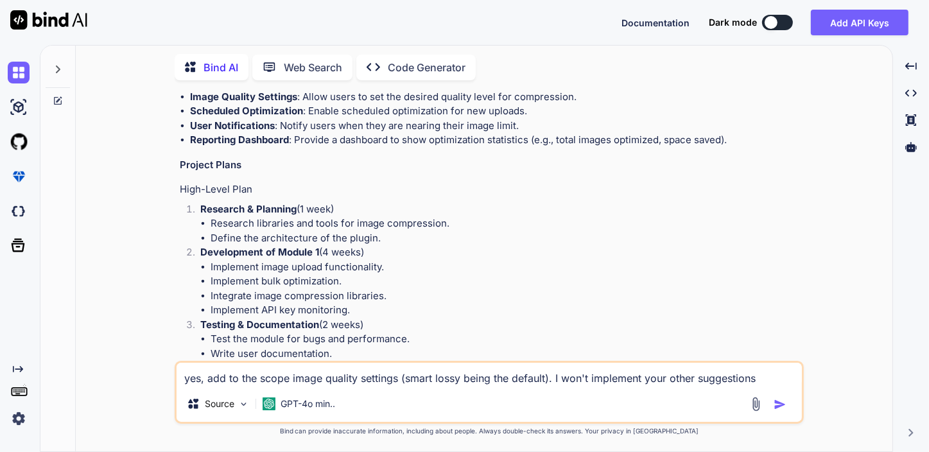
click at [547, 381] on textarea "yes, add to the scope image quality settings (smart lossy being the default). I…" at bounding box center [490, 374] width 626 height 23
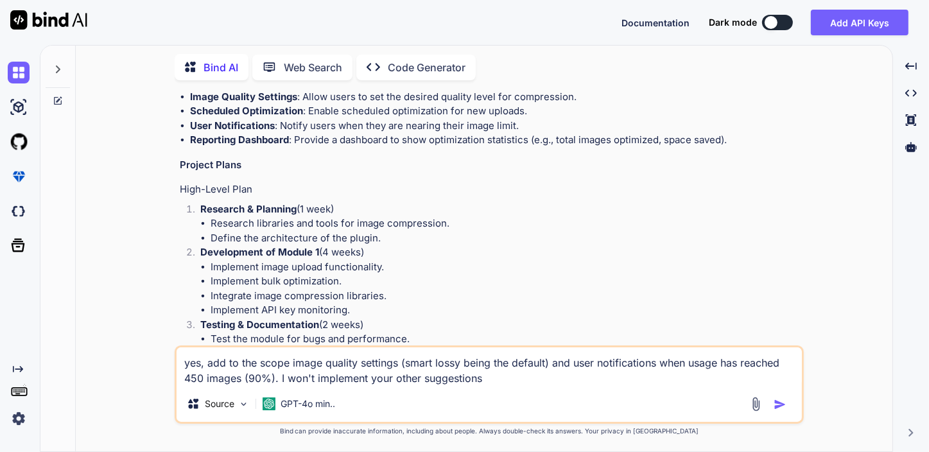
click at [551, 373] on textarea "yes, add to the scope image quality settings (smart lossy being the default) an…" at bounding box center [490, 367] width 626 height 39
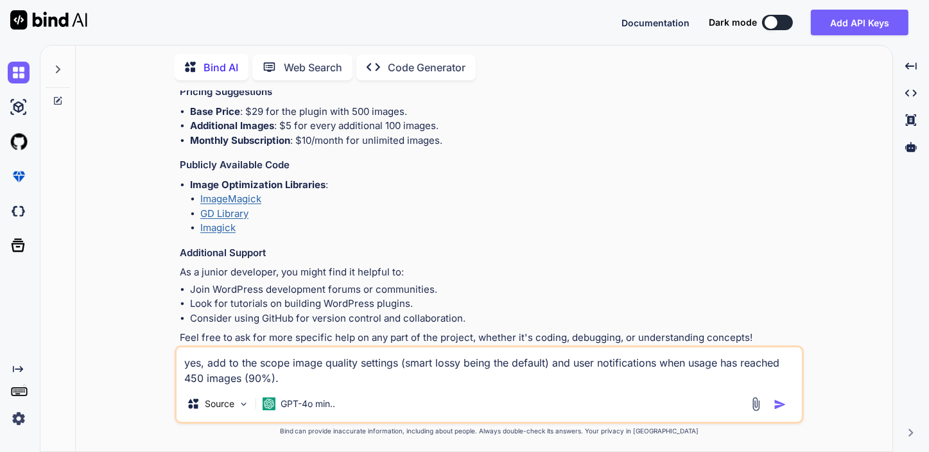
scroll to position [1470, 0]
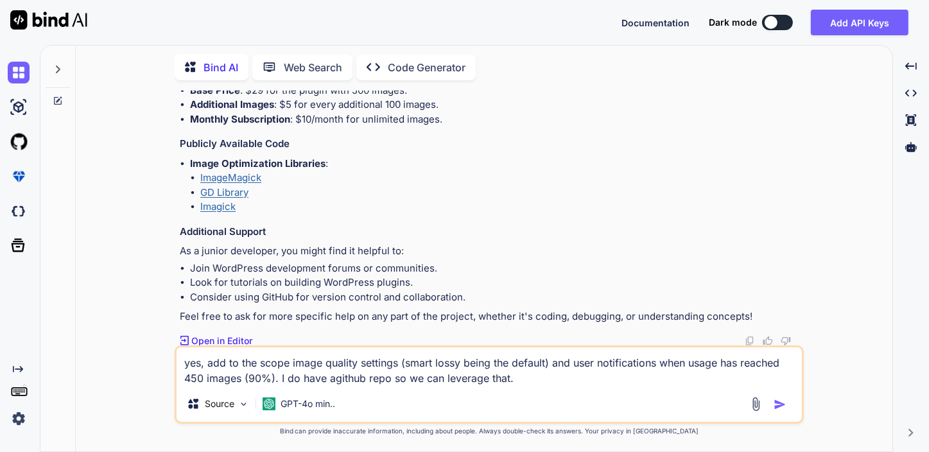
click at [333, 380] on textarea "yes, add to the scope image quality settings (smart lossy being the default) an…" at bounding box center [490, 367] width 626 height 39
drag, startPoint x: 265, startPoint y: 211, endPoint x: 193, endPoint y: 180, distance: 78.3
click at [193, 180] on ul "ImageMagick GD Library Imagick" at bounding box center [496, 193] width 612 height 44
copy ul "ImageMagick GD Library Imagick"
click at [532, 376] on textarea "yes, add to the scope image quality settings (smart lossy being the default) an…" at bounding box center [490, 367] width 626 height 39
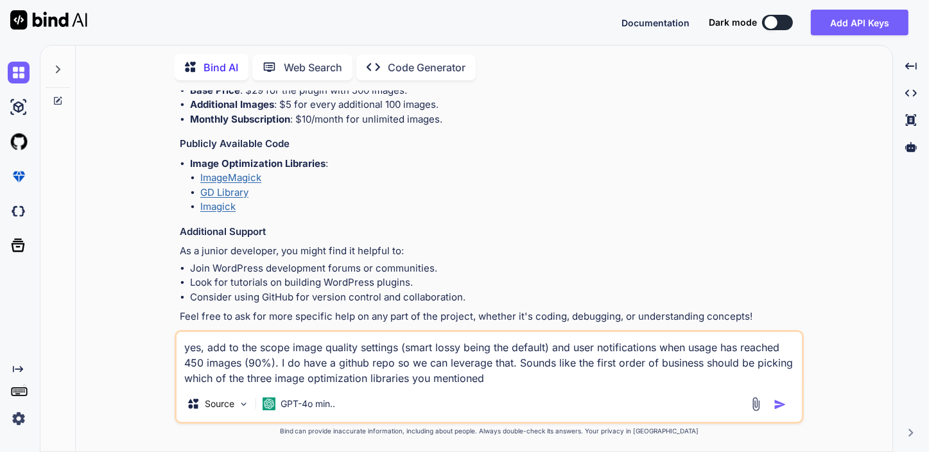
type textarea "yes, add to the scope image quality settings (smart lossy being the default) an…"
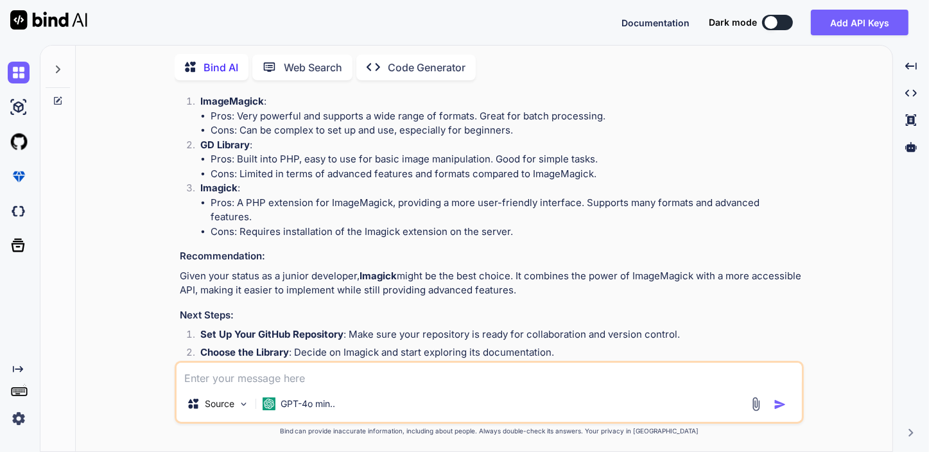
scroll to position [2374, 0]
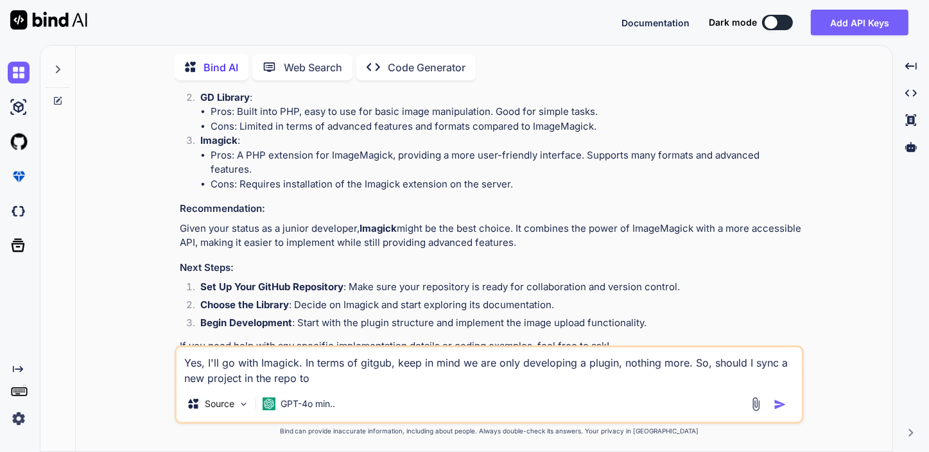
paste textarea "ImageMagick GD Library Imagick"
paste textarea "D:\ftp files\[DOMAIN_NAME]\wp-content\plugins\hello-dolly"
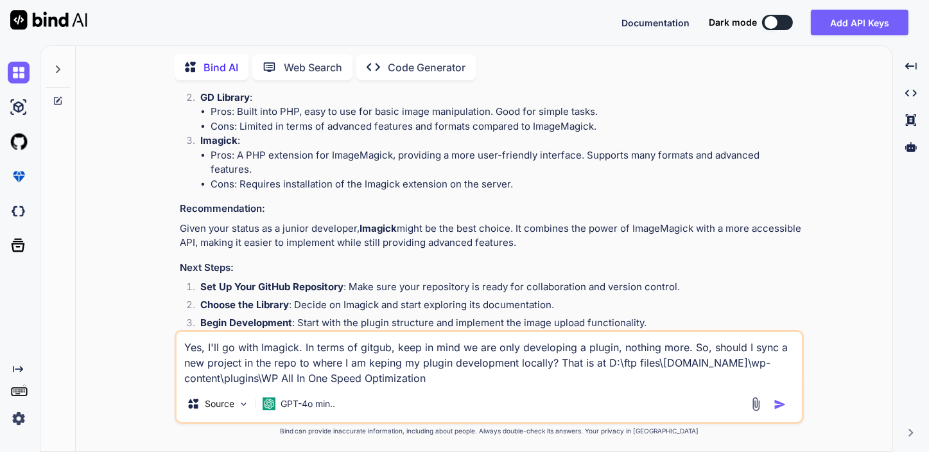
drag, startPoint x: 431, startPoint y: 378, endPoint x: 265, endPoint y: 374, distance: 166.4
click at [265, 374] on textarea "Yes, I'll go with Imagick. In terms of gitgub, keep in mind we are only develop…" at bounding box center [490, 359] width 626 height 54
type textarea "Yes, I'll go with Imagick. In terms of gitgub, keep in mind we are only develop…"
